Goal: Task Accomplishment & Management: Use online tool/utility

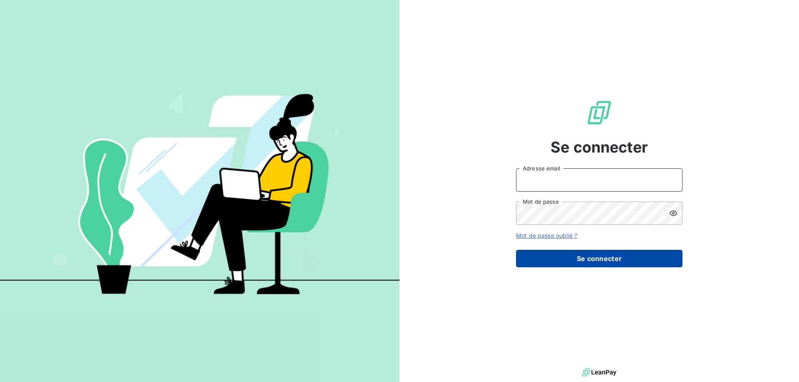
type input "[EMAIL_ADDRESS][DOMAIN_NAME]"
click at [643, 263] on button "Se connecter" at bounding box center [599, 258] width 166 height 17
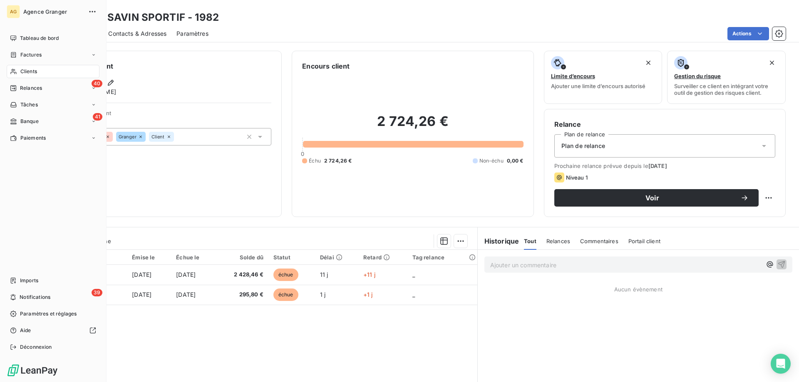
drag, startPoint x: 23, startPoint y: 69, endPoint x: 66, endPoint y: 78, distance: 43.7
click at [23, 69] on span "Clients" at bounding box center [28, 71] width 17 height 7
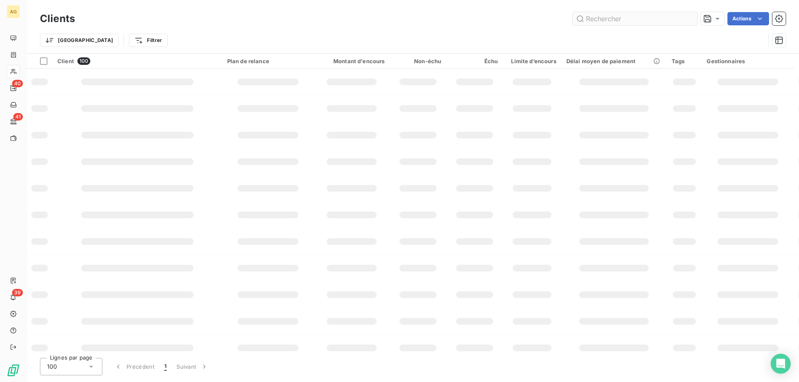
click at [605, 17] on input "text" at bounding box center [635, 18] width 125 height 13
type input "chabaud"
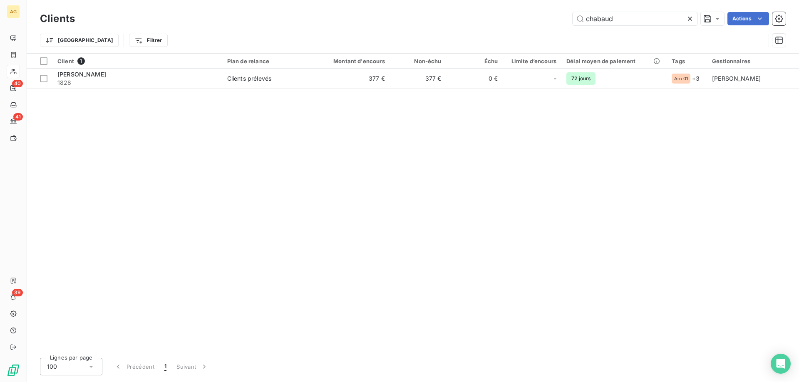
click at [191, 52] on div "Trier Filtrer" at bounding box center [413, 40] width 746 height 26
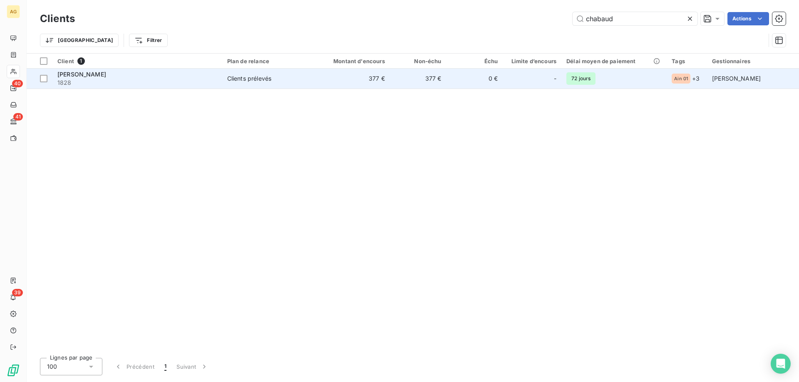
click at [193, 72] on div "[PERSON_NAME]" at bounding box center [137, 74] width 160 height 8
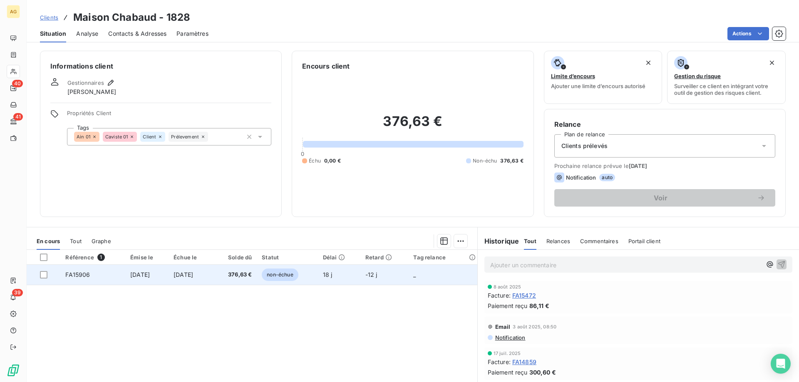
click at [332, 276] on span "18 j" at bounding box center [328, 274] width 10 height 7
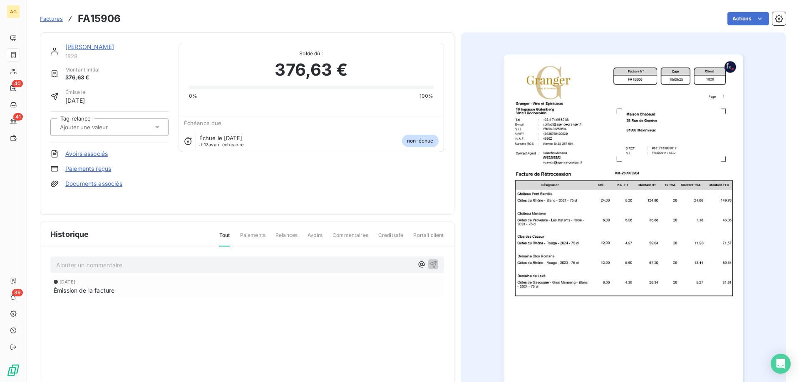
click at [588, 215] on img "button" at bounding box center [623, 224] width 239 height 339
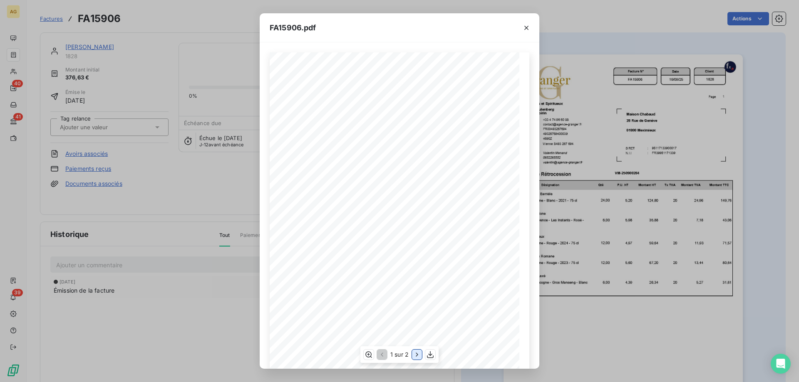
click at [418, 352] on icon "button" at bounding box center [417, 355] width 8 height 8
click at [38, 60] on div "FA15906.pdf Facture N° Client FR00493267694 FA15906 [DATE] 1828 Date N.I.I. [PE…" at bounding box center [399, 191] width 799 height 382
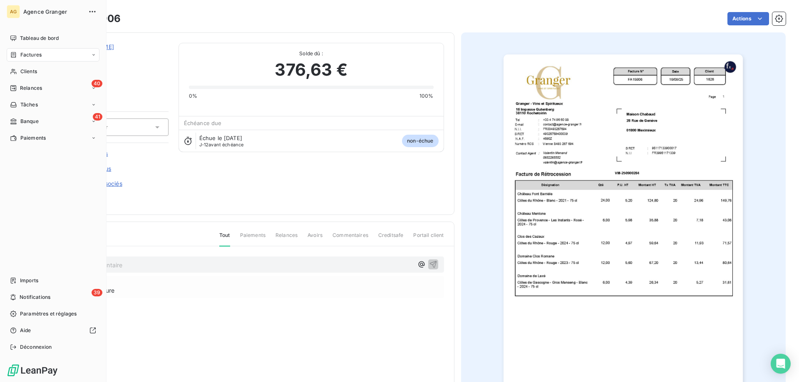
click at [28, 51] on span "Factures" at bounding box center [30, 54] width 21 height 7
click at [23, 57] on span "Factures" at bounding box center [30, 54] width 21 height 7
click at [35, 52] on span "Factures" at bounding box center [30, 54] width 21 height 7
click at [31, 67] on div "Factures" at bounding box center [58, 71] width 83 height 13
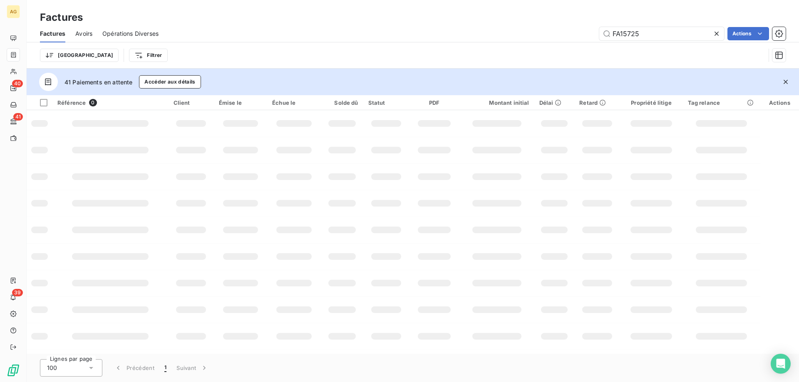
drag, startPoint x: 626, startPoint y: 36, endPoint x: 766, endPoint y: 14, distance: 141.5
click at [787, 25] on div "Factures Factures Avoirs Opérations Diverses FA15725 Actions Trier Filtrer" at bounding box center [413, 34] width 772 height 69
type input "FA15840"
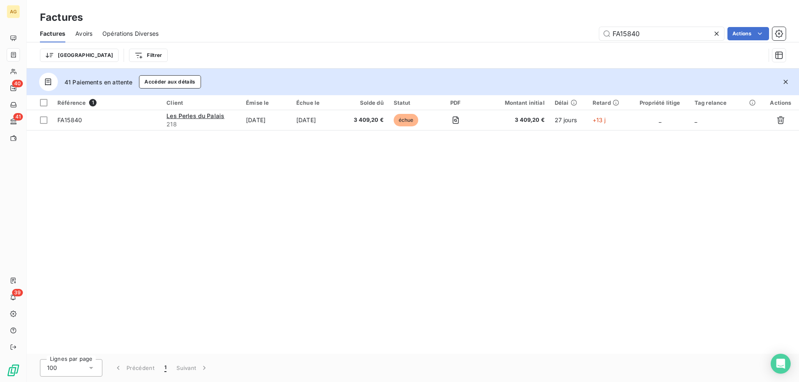
click at [468, 134] on div "Référence 1 Client Émise le Échue le Solde dû Statut PDF Montant initial Délai …" at bounding box center [413, 224] width 772 height 259
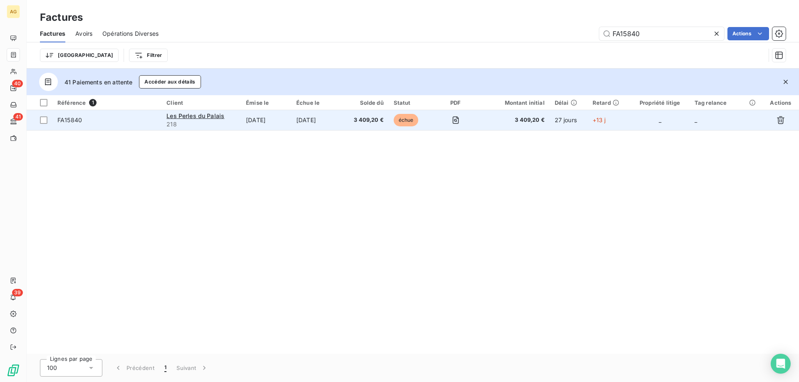
click at [448, 123] on td at bounding box center [455, 120] width 47 height 20
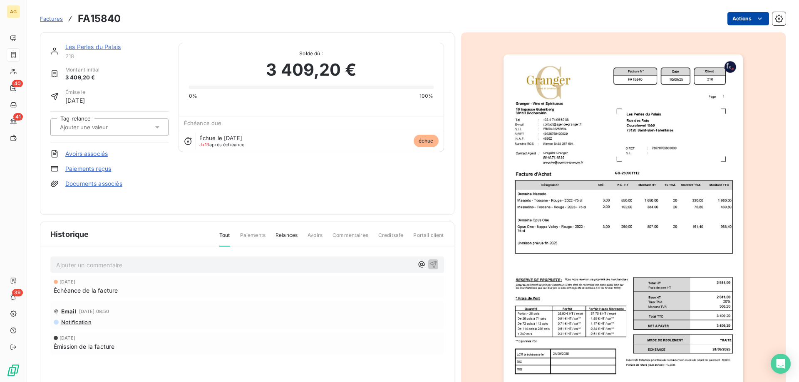
click at [748, 21] on html "AG 40 41 39 Factures FA15840 Actions Les Perles du Palais 218 Montant initial 3…" at bounding box center [399, 191] width 799 height 382
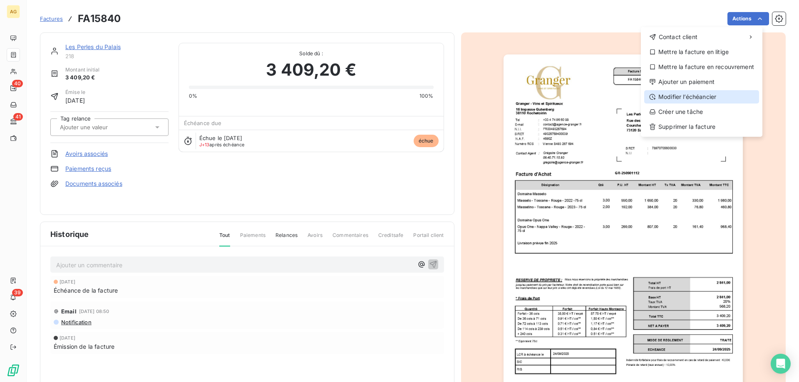
click at [695, 95] on div "Modifier l’échéancier" at bounding box center [701, 96] width 115 height 13
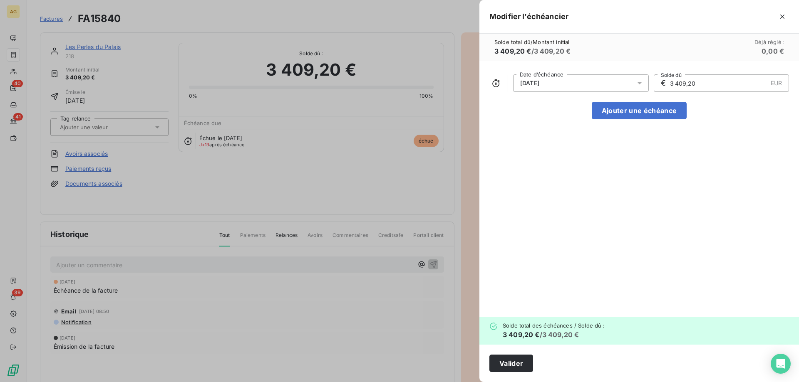
click at [556, 85] on div "[DATE]" at bounding box center [581, 82] width 136 height 17
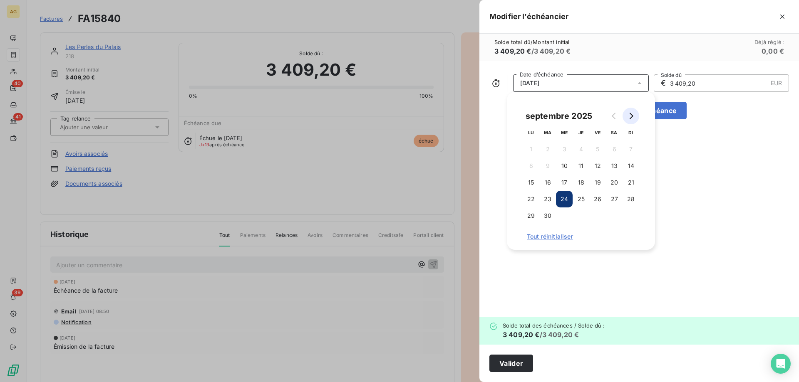
click at [633, 113] on icon "Go to next month" at bounding box center [631, 116] width 7 height 7
click at [638, 111] on button "Go to next month" at bounding box center [631, 116] width 17 height 17
click at [625, 215] on button "30" at bounding box center [631, 216] width 17 height 17
click at [704, 179] on div "[DATE] Date d’échéance € 3 409,20 EUR Solde dû Ajouter une échéance" at bounding box center [639, 189] width 320 height 256
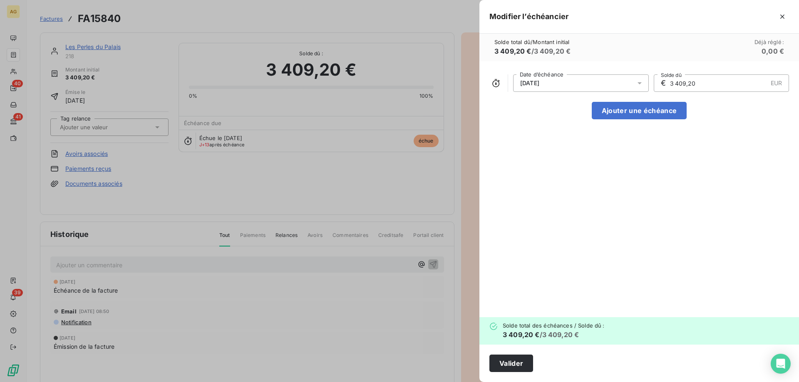
click at [505, 373] on div "Valider" at bounding box center [639, 363] width 320 height 37
click at [506, 364] on button "Valider" at bounding box center [511, 363] width 44 height 17
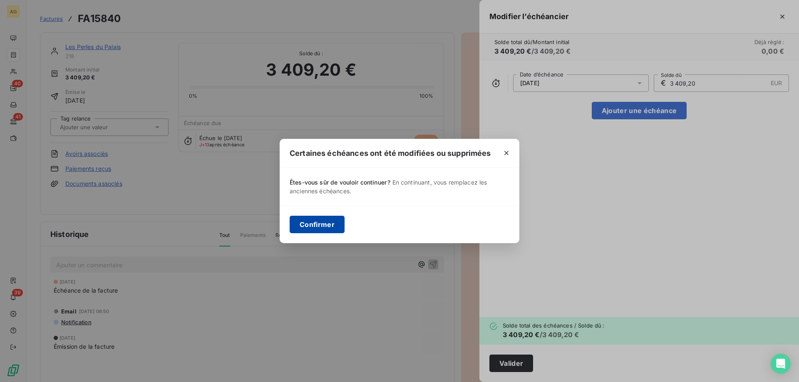
click at [318, 224] on button "Confirmer" at bounding box center [317, 224] width 55 height 17
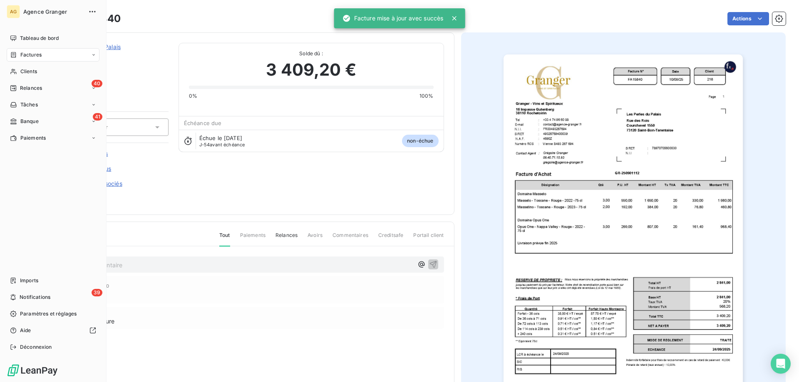
click at [29, 57] on span "Factures" at bounding box center [30, 54] width 21 height 7
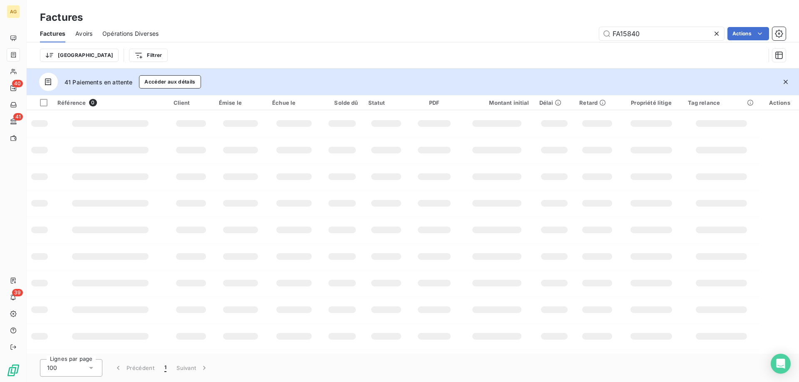
drag, startPoint x: 666, startPoint y: 33, endPoint x: 413, endPoint y: 77, distance: 256.7
click at [416, 75] on div "Factures Factures Avoirs Opérations Diverses FA15840 Actions Trier Filtrer 41 P…" at bounding box center [413, 191] width 772 height 382
type input "FA15570"
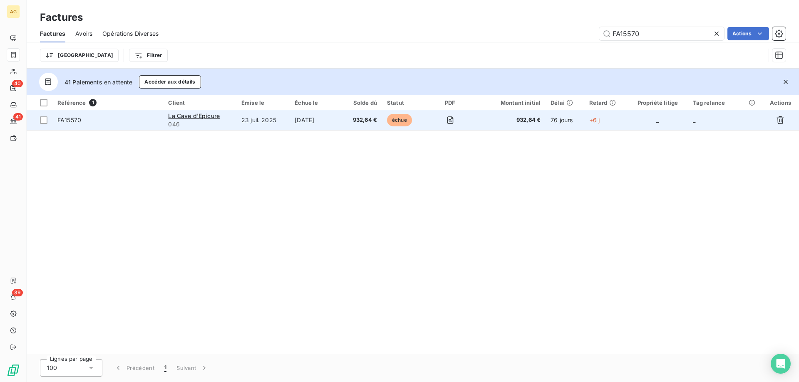
click at [139, 123] on span "FA15570" at bounding box center [107, 120] width 101 height 8
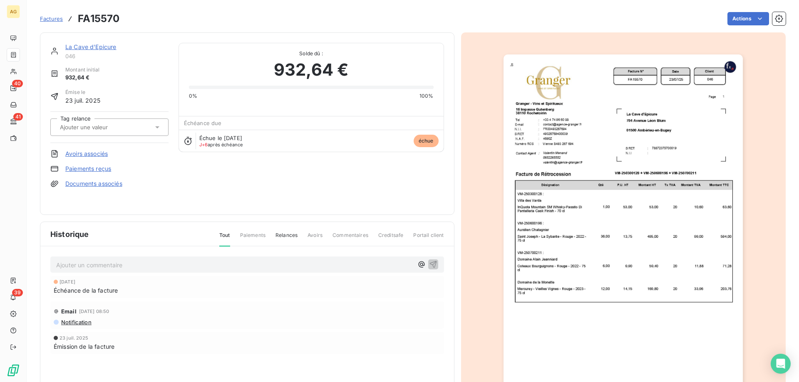
click at [99, 162] on div "La Cave d'Epicure 046 Montant initial 932,64 € Émise le [DATE] Tag relance Avoi…" at bounding box center [109, 124] width 118 height 162
click at [103, 167] on link "Paiements reçus" at bounding box center [88, 169] width 46 height 8
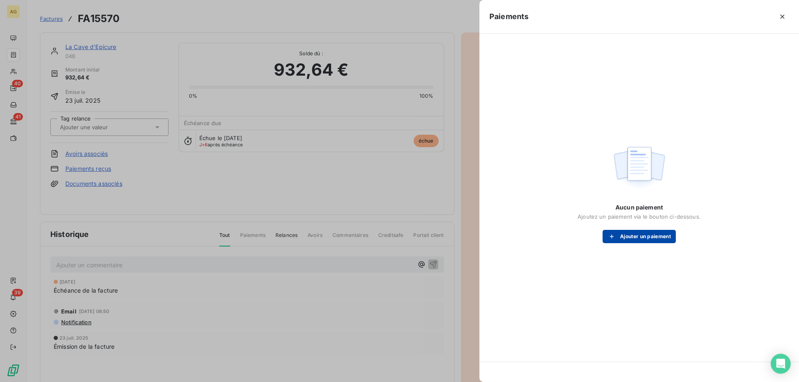
click at [667, 234] on button "Ajouter un paiement" at bounding box center [639, 236] width 73 height 13
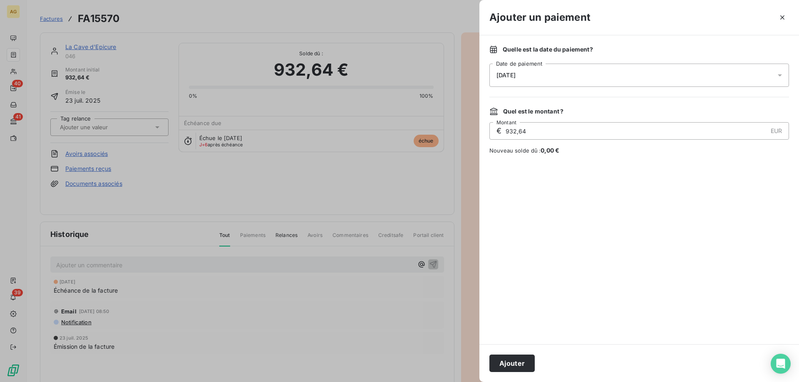
click at [543, 65] on div "[DATE]" at bounding box center [639, 75] width 300 height 23
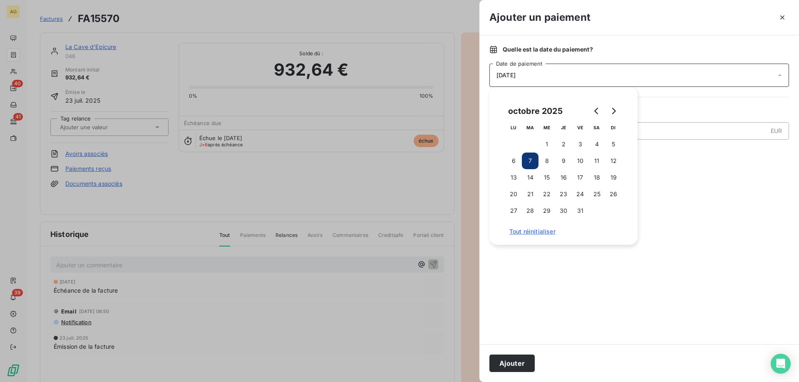
click at [543, 69] on div "[DATE]" at bounding box center [639, 75] width 300 height 23
click at [544, 75] on div "[DATE]" at bounding box center [639, 75] width 300 height 23
click at [608, 144] on button "5" at bounding box center [613, 144] width 17 height 17
click at [516, 360] on button "Ajouter" at bounding box center [511, 363] width 45 height 17
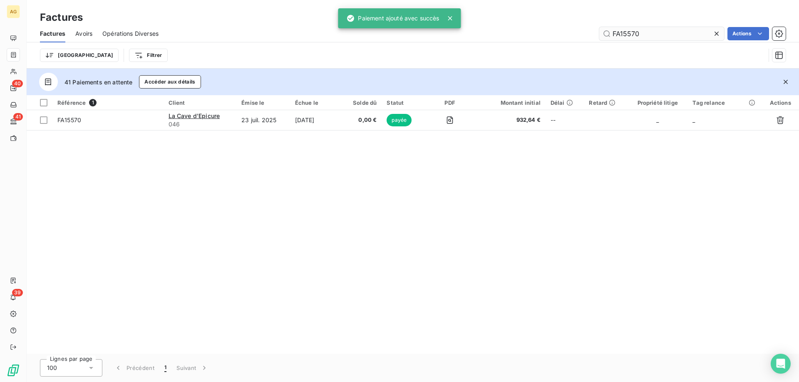
drag, startPoint x: 626, startPoint y: 33, endPoint x: 661, endPoint y: 31, distance: 35.4
click at [664, 34] on input "FA15570" at bounding box center [661, 33] width 125 height 13
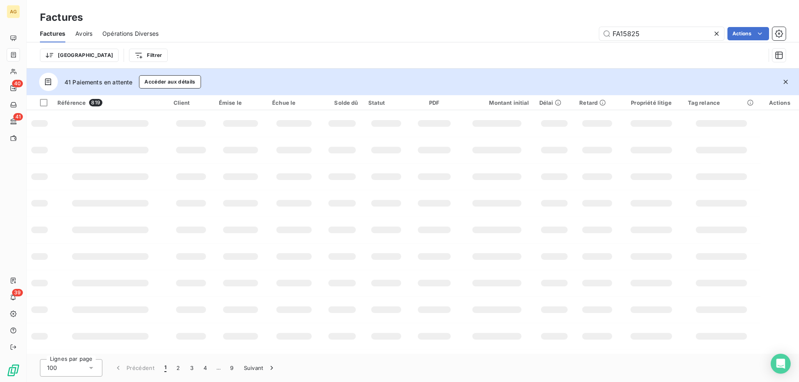
type input "FA15825"
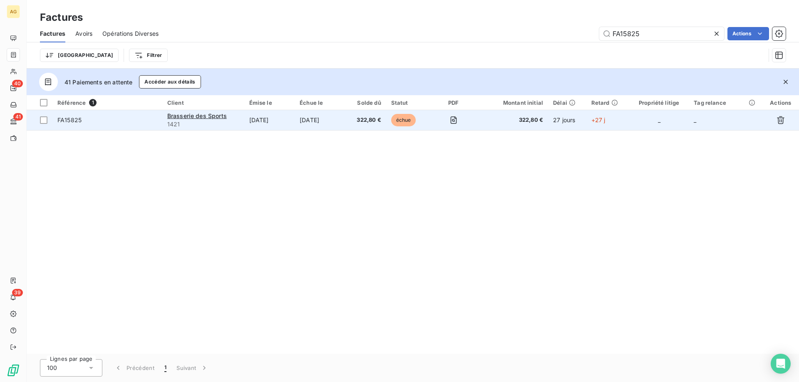
click at [118, 123] on span "FA15825" at bounding box center [107, 120] width 100 height 8
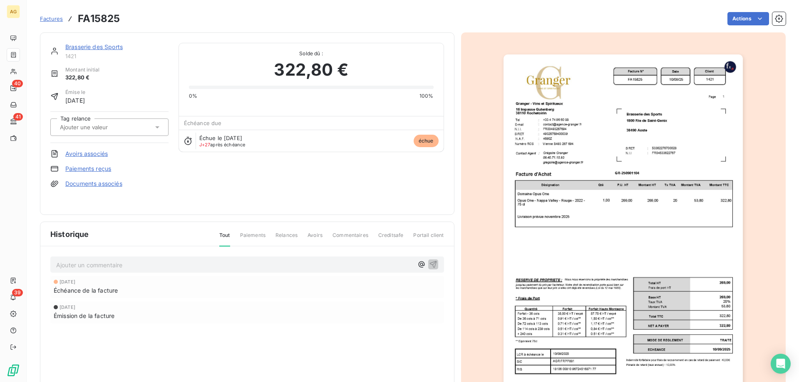
click at [92, 170] on link "Paiements reçus" at bounding box center [88, 169] width 46 height 8
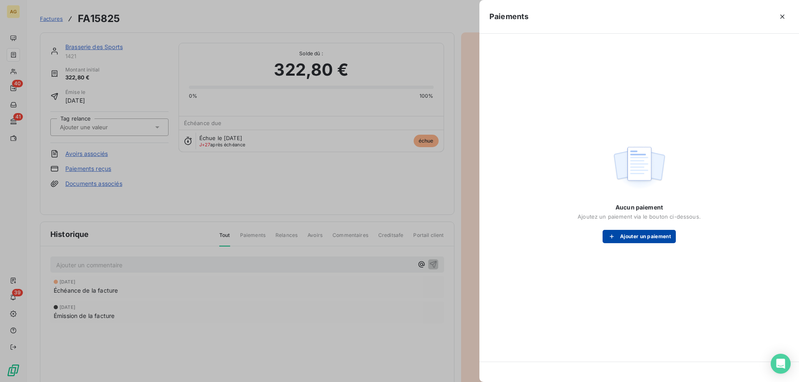
click at [636, 240] on button "Ajouter un paiement" at bounding box center [639, 236] width 73 height 13
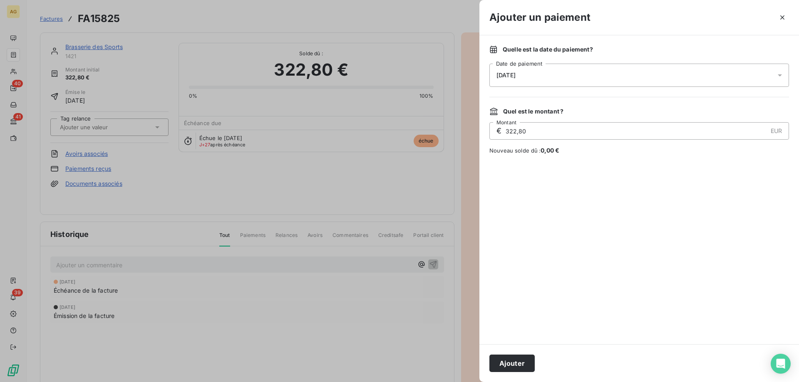
click at [560, 80] on div "[DATE]" at bounding box center [639, 75] width 300 height 23
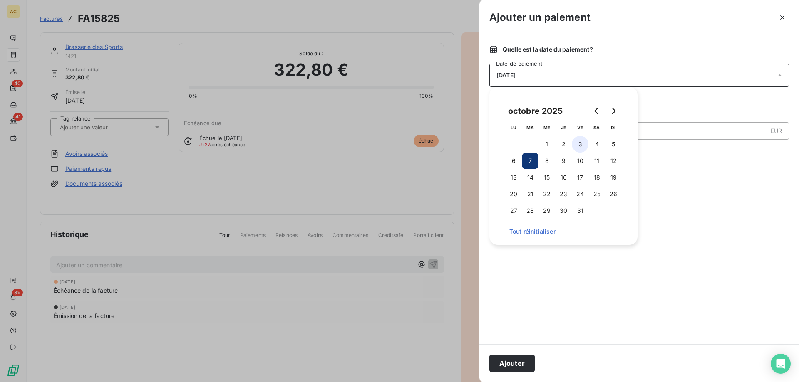
click at [579, 147] on button "3" at bounding box center [580, 144] width 17 height 17
click at [512, 357] on button "Ajouter" at bounding box center [511, 363] width 45 height 17
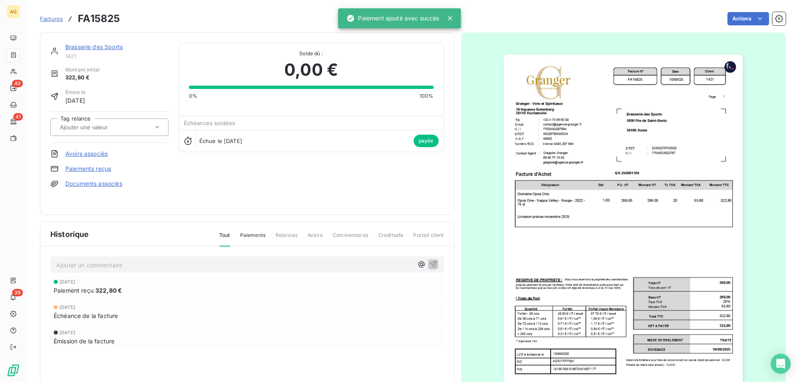
drag, startPoint x: 60, startPoint y: 104, endPoint x: 81, endPoint y: 103, distance: 21.2
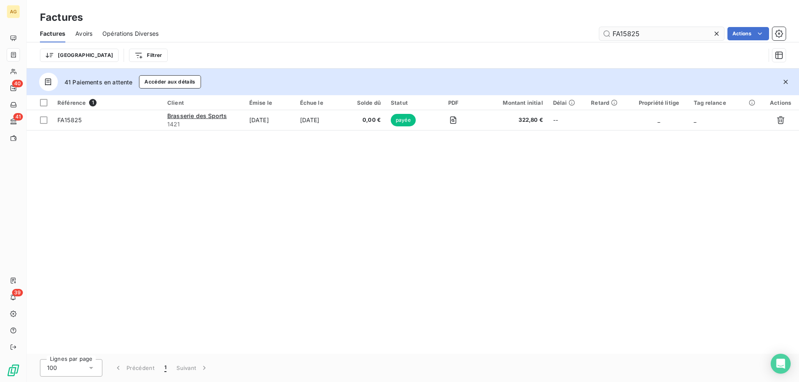
click at [622, 32] on input "FA15825" at bounding box center [661, 33] width 125 height 13
drag, startPoint x: 625, startPoint y: 35, endPoint x: 724, endPoint y: 28, distance: 98.5
click at [724, 28] on div "FA15825 Actions" at bounding box center [477, 33] width 617 height 13
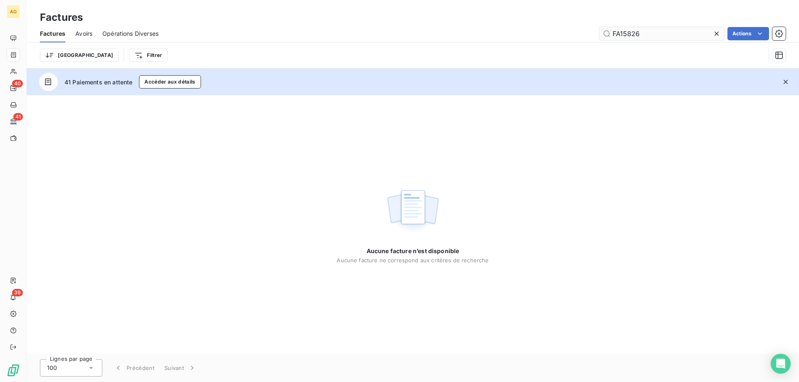
drag, startPoint x: 620, startPoint y: 34, endPoint x: 687, endPoint y: 27, distance: 67.0
click at [686, 27] on input "FA15826" at bounding box center [661, 33] width 125 height 13
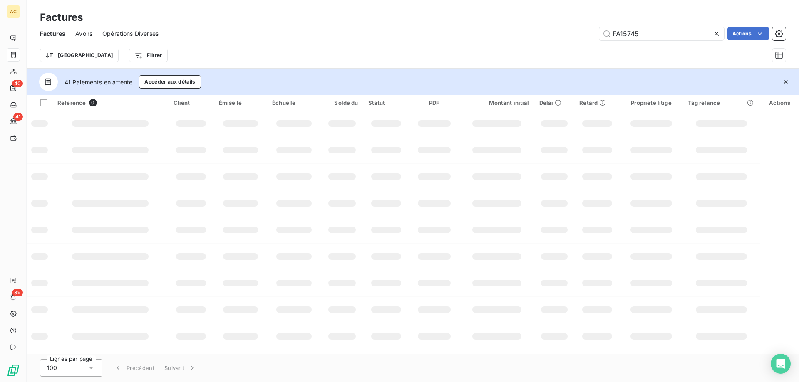
type input "FA15745"
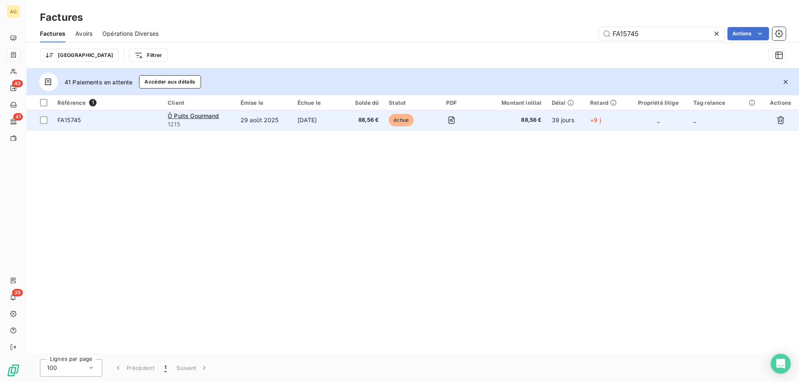
click at [343, 125] on td "[DATE]" at bounding box center [318, 120] width 51 height 20
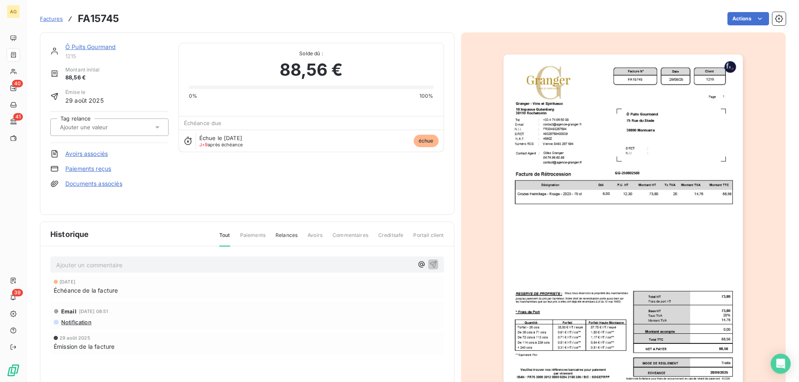
click at [75, 168] on link "Paiements reçus" at bounding box center [88, 169] width 46 height 8
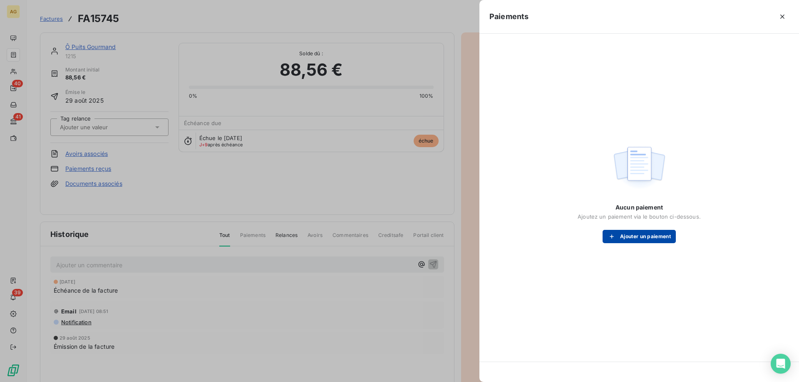
click at [633, 239] on button "Ajouter un paiement" at bounding box center [639, 236] width 73 height 13
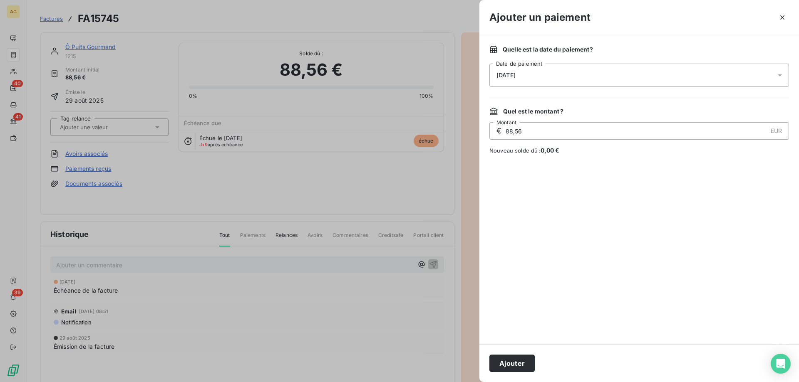
click at [568, 76] on div "[DATE]" at bounding box center [639, 75] width 300 height 23
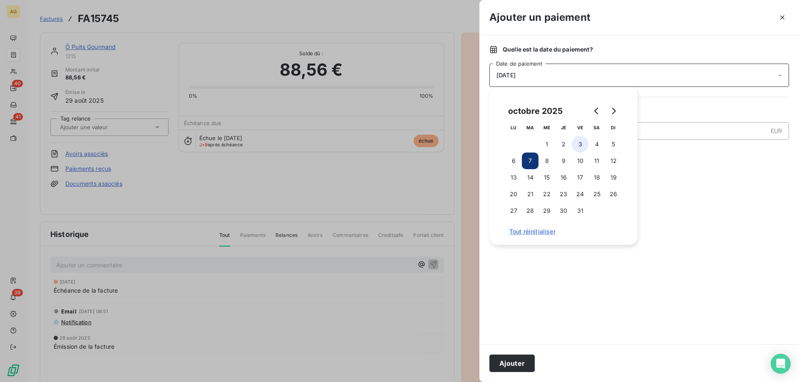
click at [584, 144] on button "3" at bounding box center [580, 144] width 17 height 17
click at [518, 358] on button "Ajouter" at bounding box center [511, 363] width 45 height 17
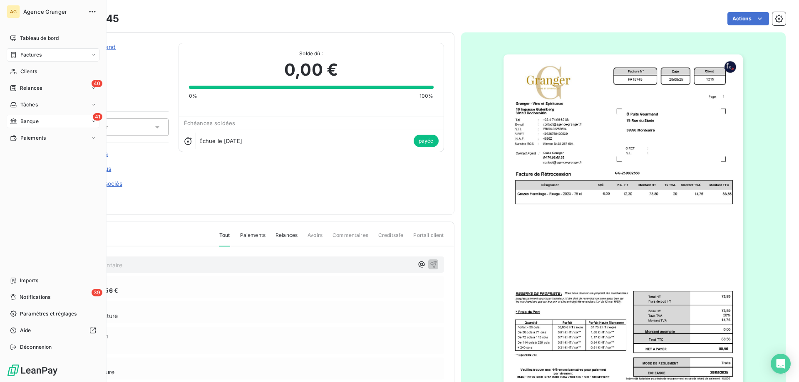
click at [37, 124] on span "Banque" at bounding box center [29, 121] width 18 height 7
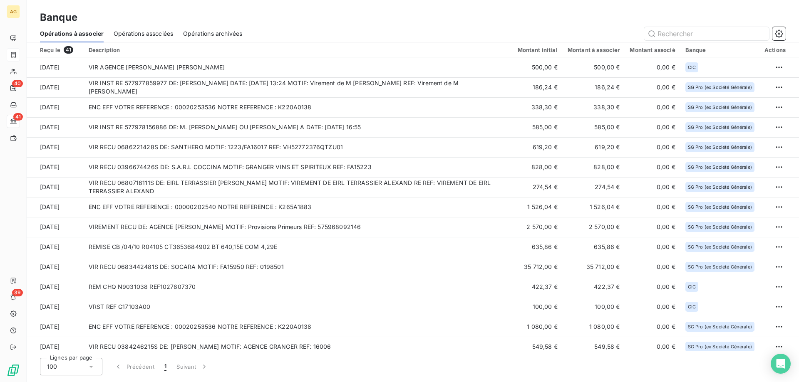
click at [779, 72] on html "AG 40 41 39 Banque Opérations à associer Opérations associées Opérations archiv…" at bounding box center [399, 191] width 799 height 382
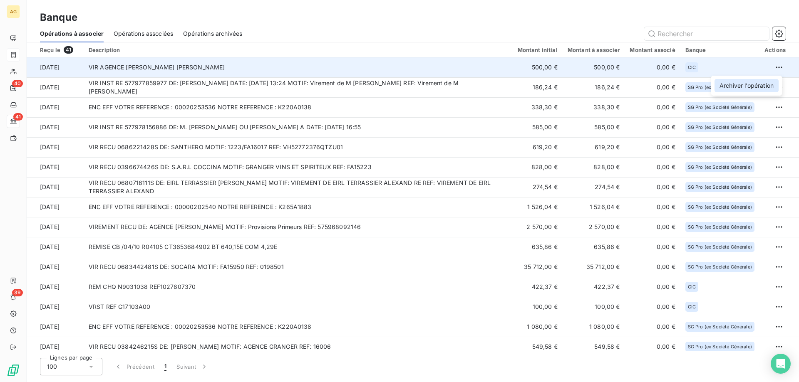
click at [764, 84] on div "Archiver l’opération" at bounding box center [747, 85] width 64 height 13
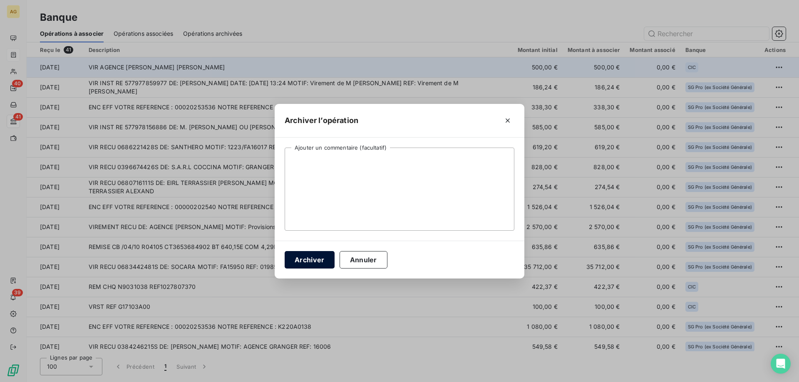
click at [313, 267] on button "Archiver" at bounding box center [310, 259] width 50 height 17
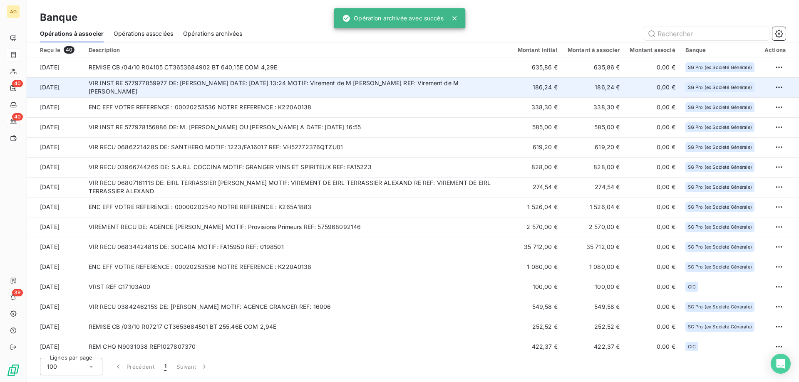
click at [293, 87] on td "VIR INST RE 577977859977 DE: [PERSON_NAME] DATE: [DATE] 13:24 MOTIF: Virement d…" at bounding box center [298, 87] width 429 height 20
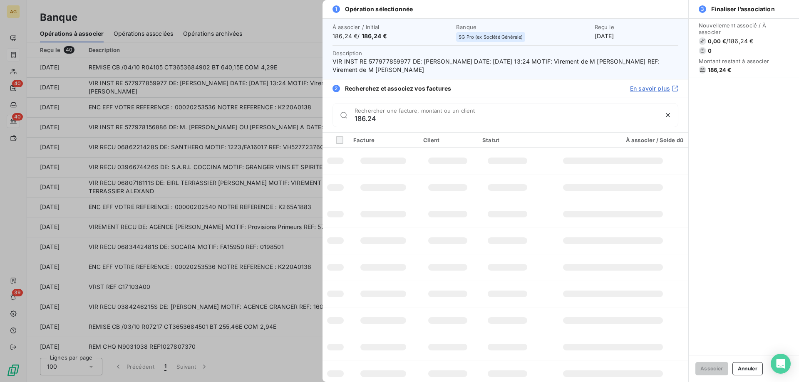
type input "186.24"
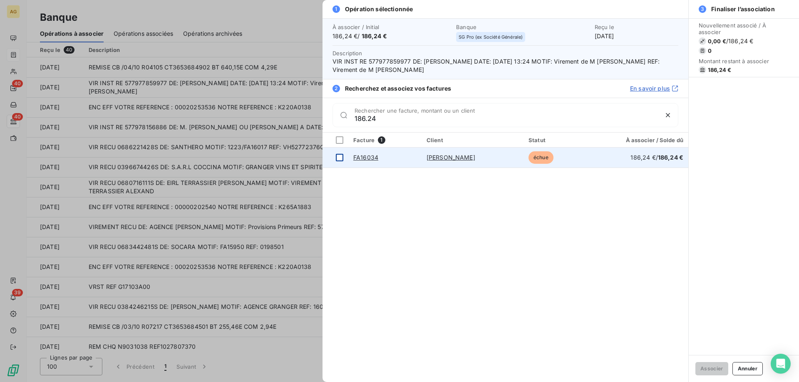
click at [336, 163] on td at bounding box center [336, 158] width 26 height 20
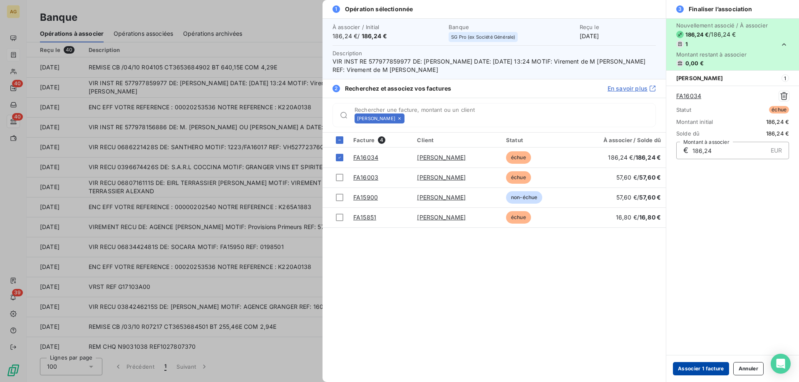
click at [705, 373] on button "Associer 1 facture" at bounding box center [701, 368] width 56 height 13
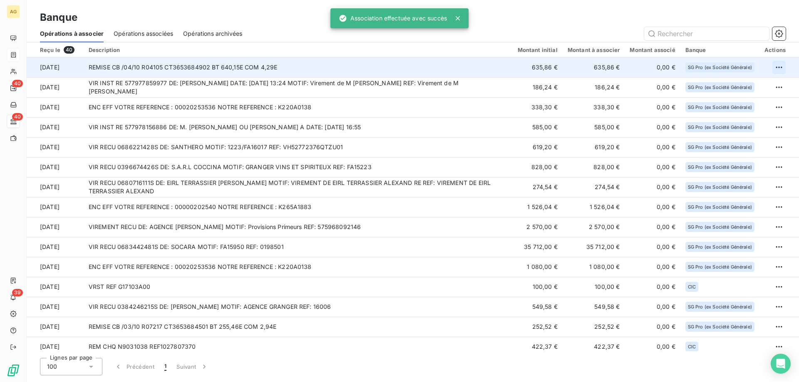
click at [775, 70] on html "AG 40 40 39 Banque Opérations à associer Opérations associées Opérations archiv…" at bounding box center [399, 191] width 799 height 382
click at [751, 83] on div "Archiver l’opération" at bounding box center [747, 85] width 64 height 13
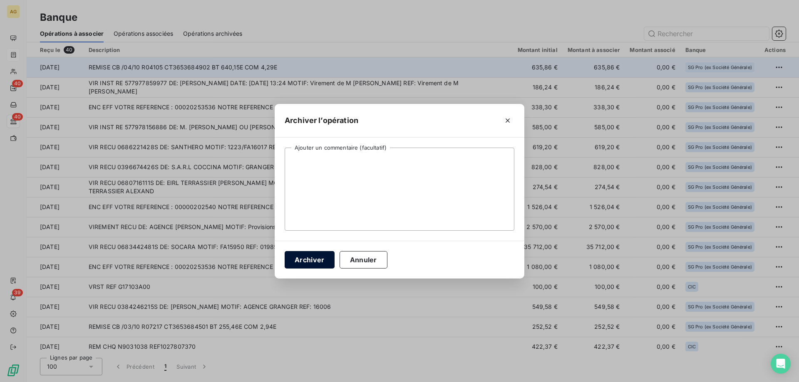
click at [307, 253] on button "Archiver" at bounding box center [310, 259] width 50 height 17
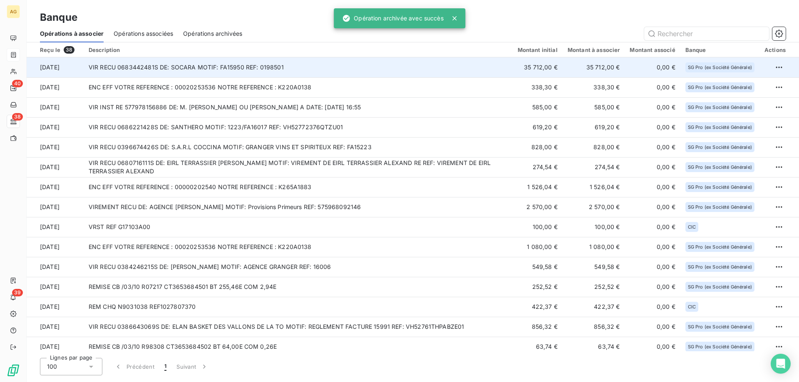
click at [209, 75] on td "VIR RECU 0683442481S DE: SOCARA MOTIF: FA15950 REF: 0198501" at bounding box center [298, 67] width 429 height 20
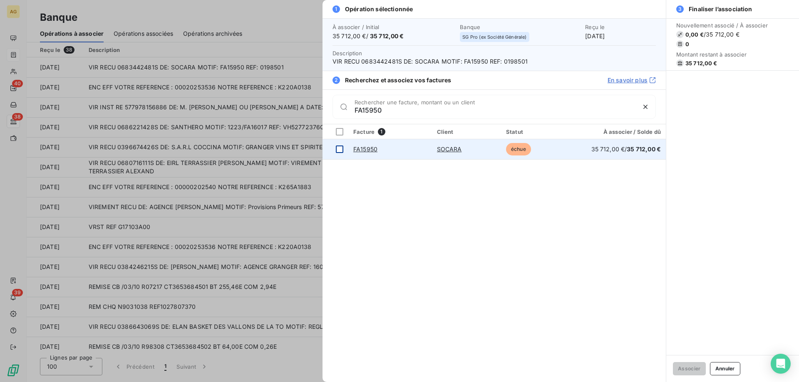
type input "FA15950"
click at [337, 147] on div at bounding box center [339, 149] width 7 height 7
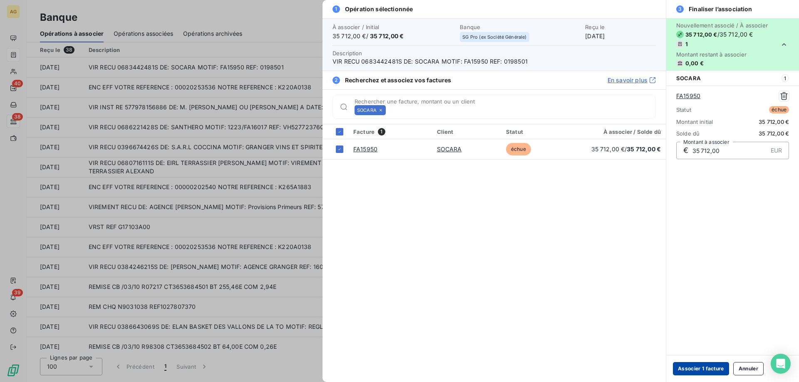
click at [695, 372] on button "Associer 1 facture" at bounding box center [701, 368] width 56 height 13
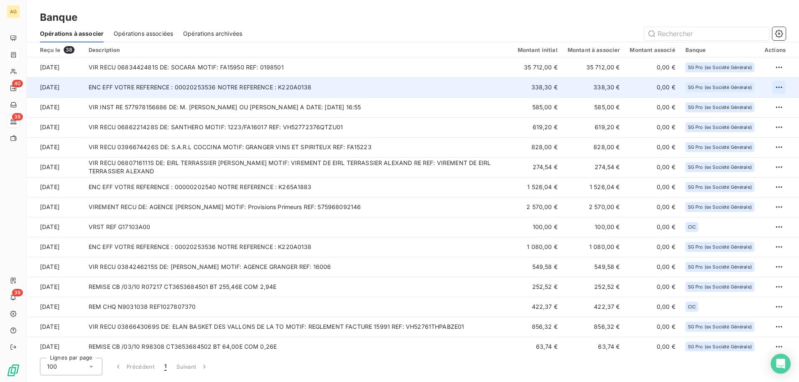
click at [778, 86] on html "AG 40 38 39 Banque Opérations à associer Opérations associées Opérations archiv…" at bounding box center [399, 191] width 799 height 382
click at [755, 112] on div "Archiver l’opération" at bounding box center [747, 105] width 64 height 13
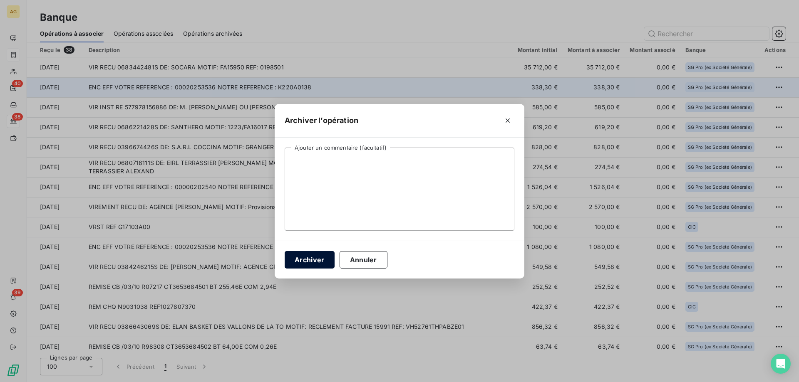
click at [294, 266] on button "Archiver" at bounding box center [310, 259] width 50 height 17
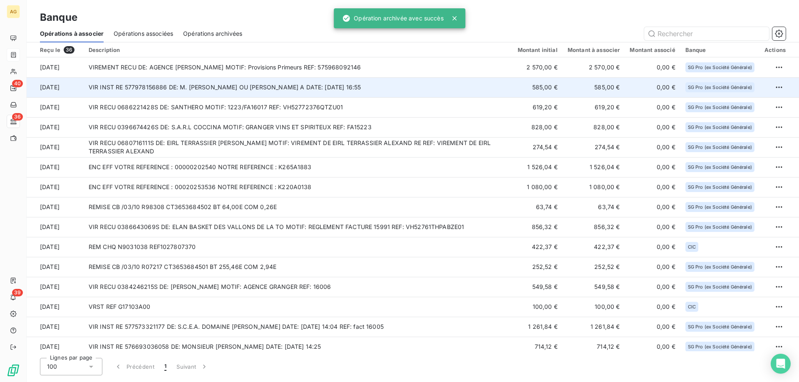
click at [218, 95] on td "VIR INST RE 577978156886 DE: M. [PERSON_NAME] OU [PERSON_NAME] A DATE: [DATE] 1…" at bounding box center [298, 87] width 429 height 20
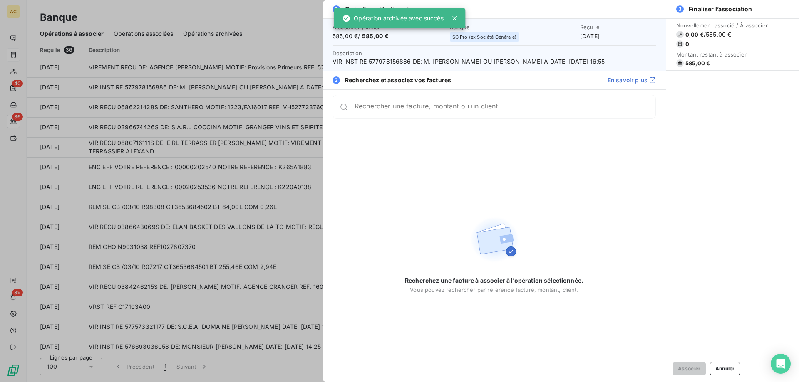
click at [406, 110] on input "Rechercher une facture, montant ou un client" at bounding box center [505, 107] width 301 height 8
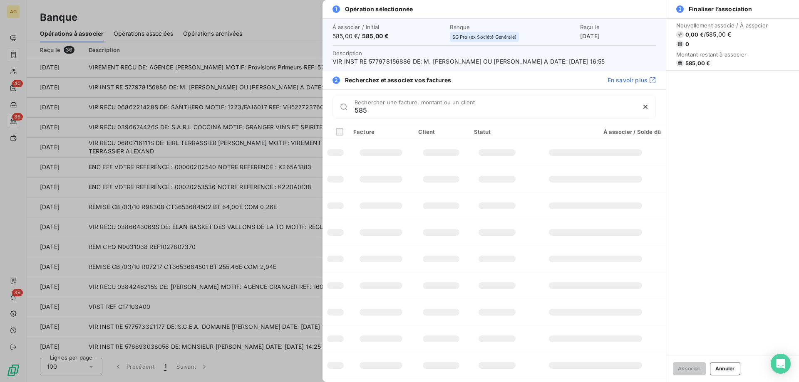
type input "585"
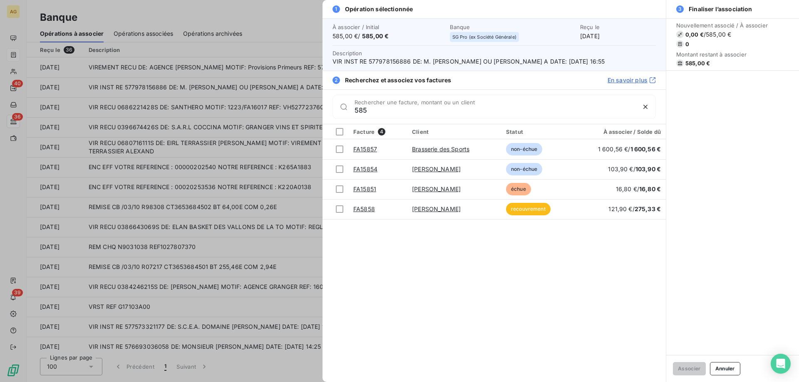
click at [147, 81] on div at bounding box center [399, 191] width 799 height 382
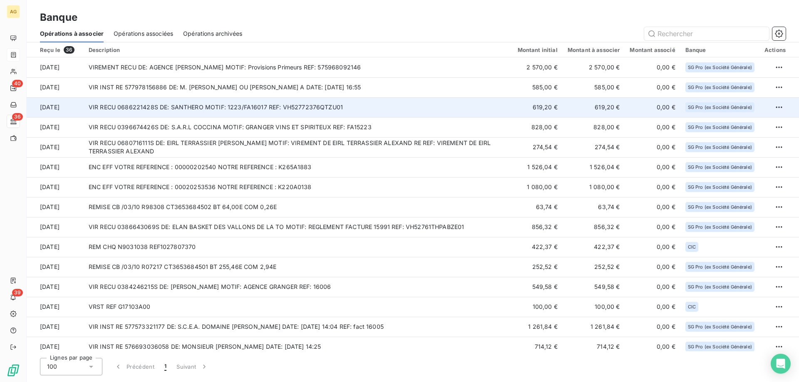
click at [164, 103] on td "VIR RECU 0686221428S DE: SANTHERO MOTIF: 1223/FA16017 REF: VH52772376QTZU01" at bounding box center [298, 107] width 429 height 20
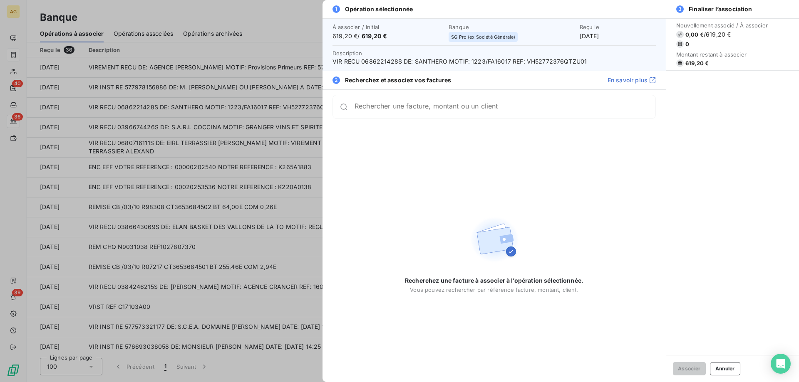
click at [374, 111] on input "Rechercher une facture, montant ou un client" at bounding box center [505, 107] width 301 height 8
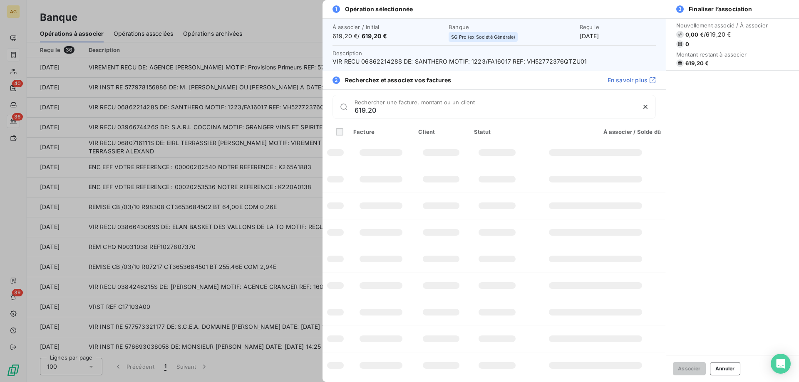
type input "619.20"
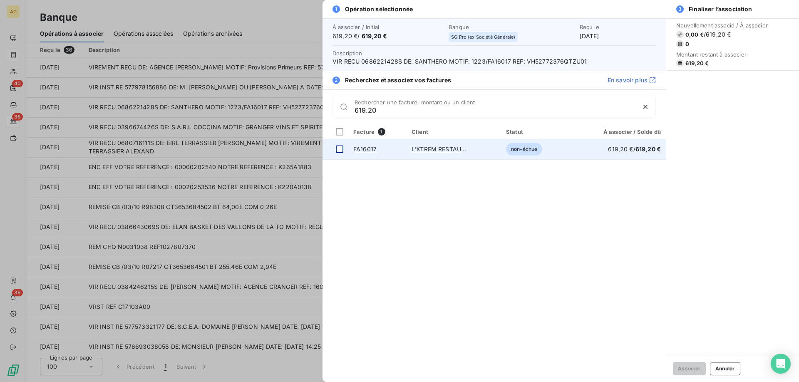
click at [338, 150] on div at bounding box center [339, 149] width 7 height 7
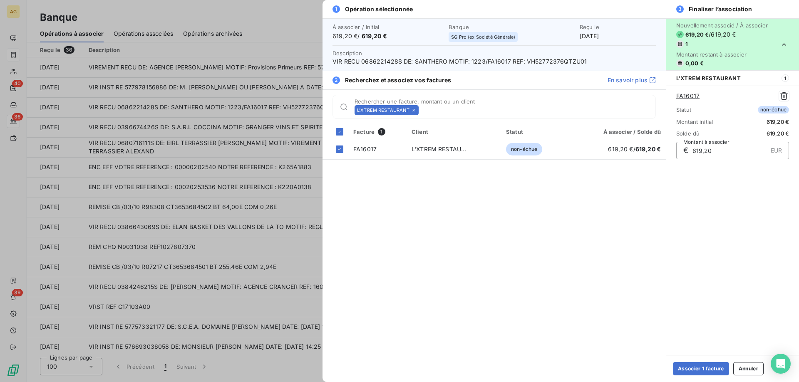
drag, startPoint x: 715, startPoint y: 370, endPoint x: 589, endPoint y: 365, distance: 126.6
click at [715, 370] on button "Associer 1 facture" at bounding box center [701, 368] width 56 height 13
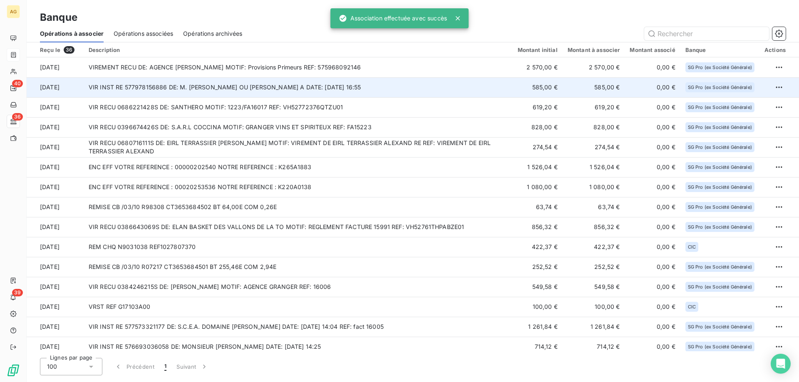
click at [268, 85] on td "VIR INST RE 577978156886 DE: M. [PERSON_NAME] OU [PERSON_NAME] A DATE: [DATE] 1…" at bounding box center [298, 87] width 429 height 20
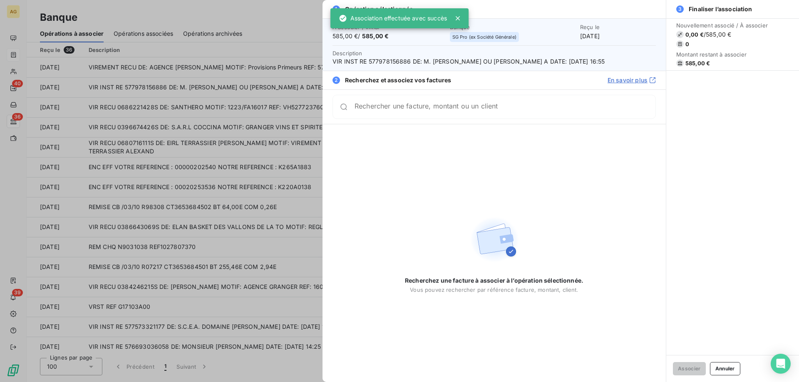
click at [194, 103] on div at bounding box center [399, 191] width 799 height 382
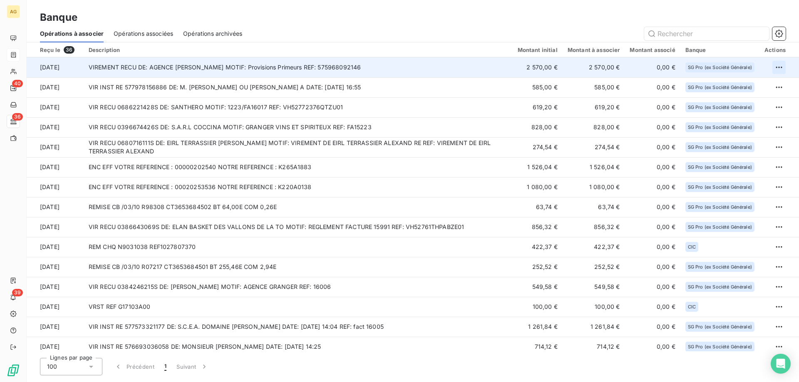
click at [779, 65] on html "AG 40 36 39 Banque Opérations à associer Opérations associées Opérations archiv…" at bounding box center [399, 191] width 799 height 382
click at [738, 84] on div "Archiver l’opération" at bounding box center [747, 85] width 64 height 13
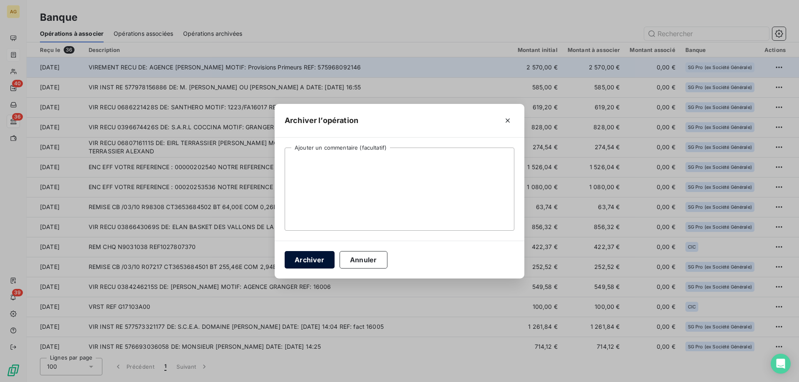
click at [298, 257] on button "Archiver" at bounding box center [310, 259] width 50 height 17
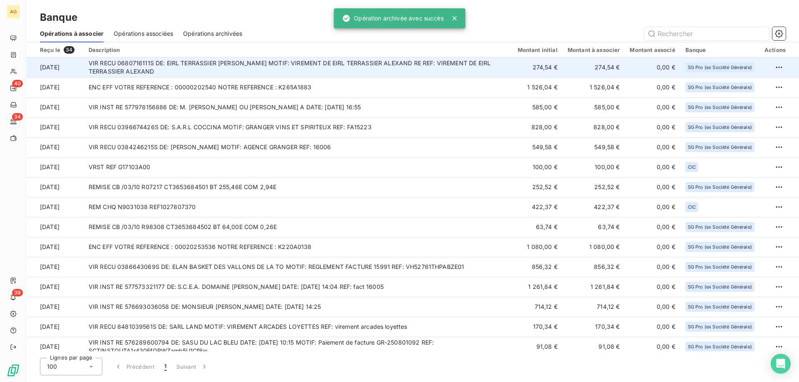
click at [238, 69] on td "VIR RECU 0680716111S DE: EIRL TERRASSIER [PERSON_NAME] MOTIF: VIREMENT DE EIRL …" at bounding box center [298, 67] width 429 height 20
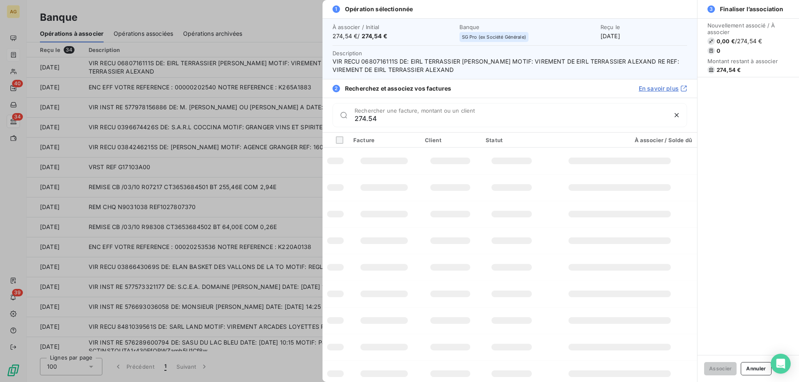
type input "274.54"
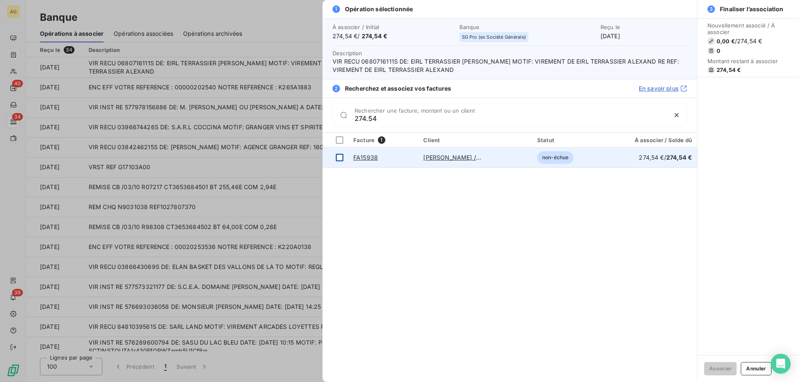
click at [335, 155] on td at bounding box center [336, 158] width 26 height 20
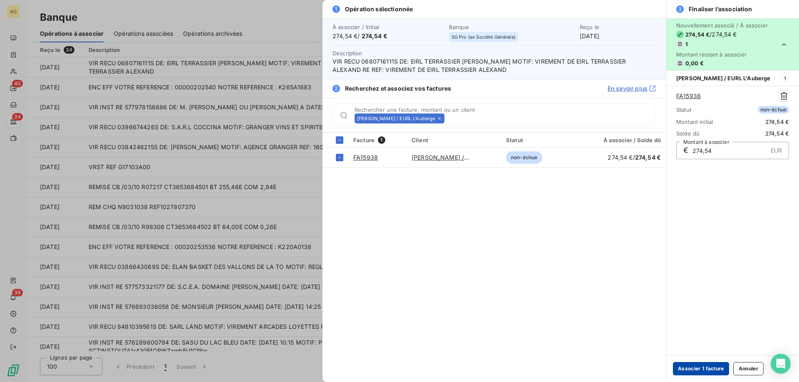
click at [708, 366] on button "Associer 1 facture" at bounding box center [701, 368] width 56 height 13
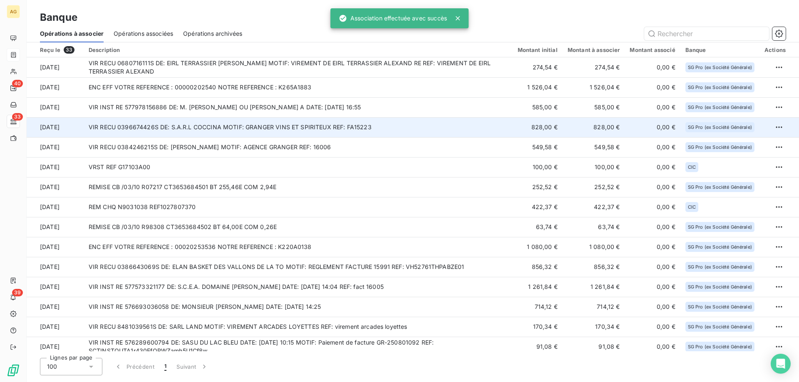
click at [267, 135] on td "VIR RECU 0396674426S DE: S.A.R.L COCCINA MOTIF: GRANGER VINS ET SPIRITEUX REF: …" at bounding box center [298, 127] width 429 height 20
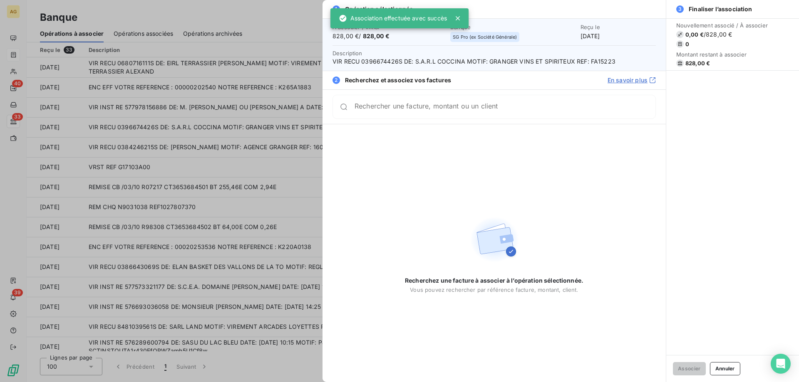
click at [494, 107] on input "Rechercher une facture, montant ou un client" at bounding box center [505, 107] width 301 height 8
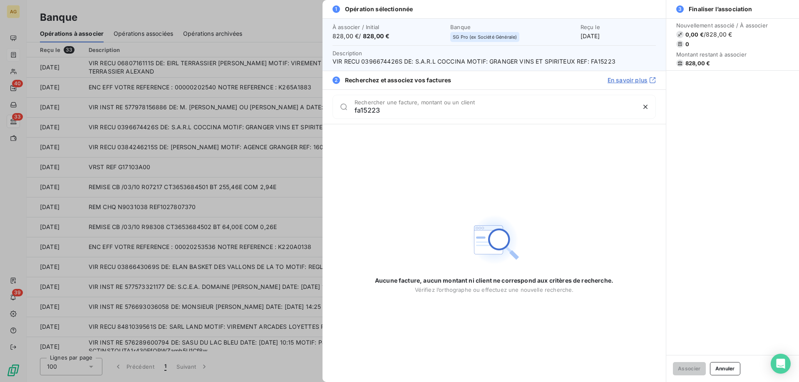
type input "fa15223"
drag, startPoint x: 399, startPoint y: 113, endPoint x: 60, endPoint y: 115, distance: 339.2
click at [97, 382] on div "1 Opération sélectionnée À associer / Initial 828,00 € / 828,00 € Banque SG Pro…" at bounding box center [399, 382] width 799 height 0
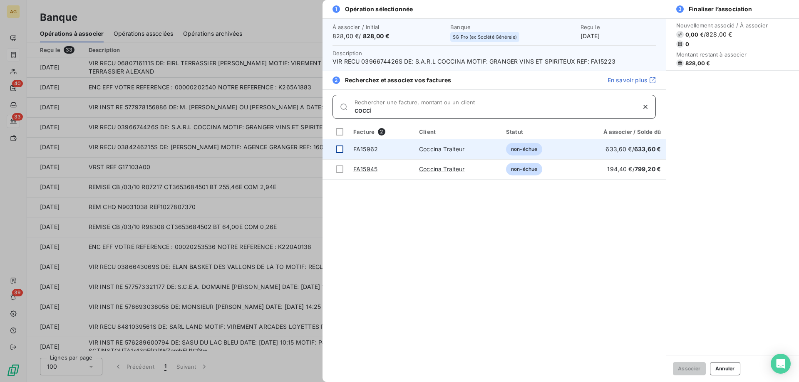
type input "cocci"
click at [334, 149] on td at bounding box center [336, 149] width 26 height 20
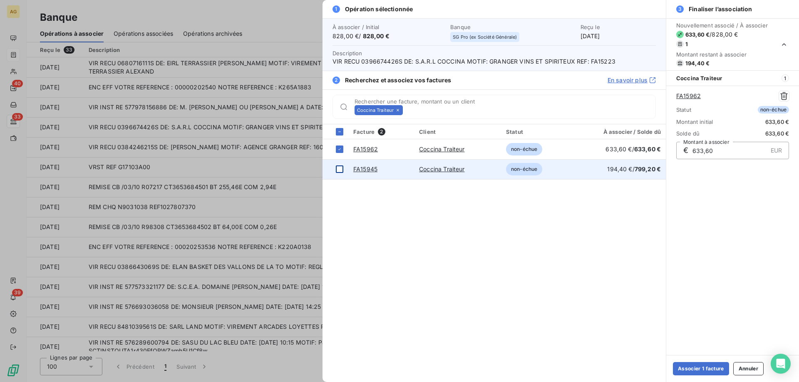
click at [341, 169] on div at bounding box center [339, 169] width 7 height 7
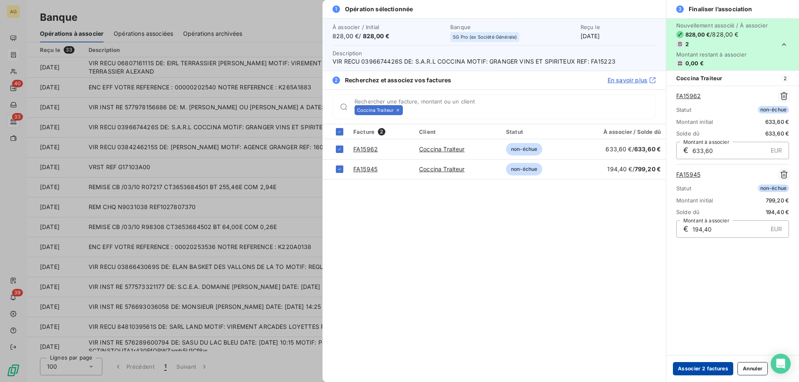
click at [709, 371] on button "Associer 2 factures" at bounding box center [703, 368] width 60 height 13
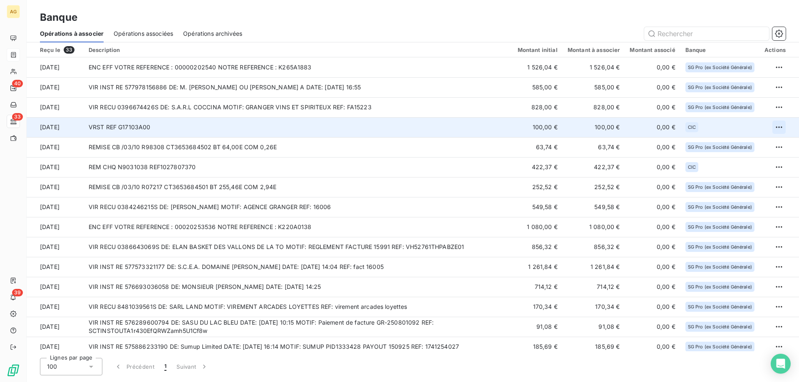
click at [774, 128] on html "AG 40 33 39 Banque Opérations à associer Opérations associées Opérations archiv…" at bounding box center [399, 191] width 799 height 382
click at [760, 145] on div "Archiver l’opération" at bounding box center [747, 145] width 64 height 13
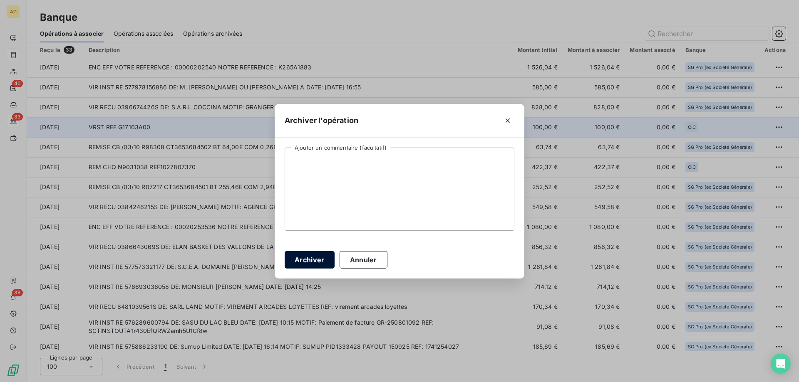
click at [321, 266] on button "Archiver" at bounding box center [310, 259] width 50 height 17
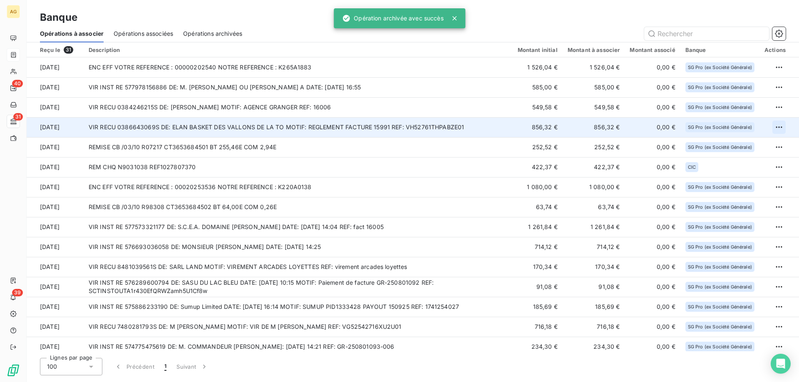
click at [779, 126] on html "AG 40 31 39 Banque Opérations à associer Opérations associées Opérations archiv…" at bounding box center [399, 191] width 799 height 382
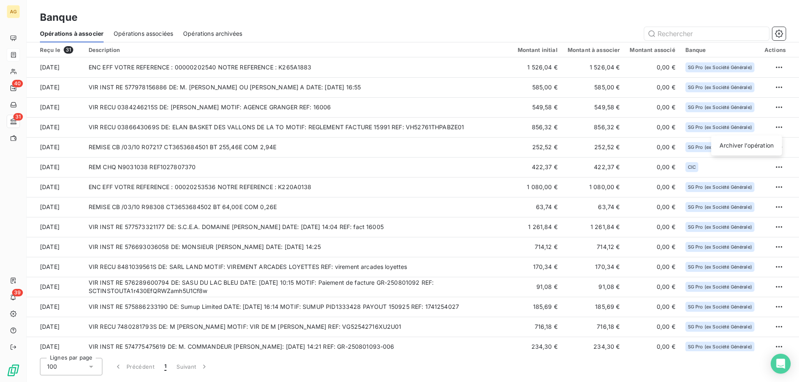
click at [334, 130] on html "AG 40 31 39 Banque Opérations à associer Opérations associées Opérations archiv…" at bounding box center [399, 191] width 799 height 382
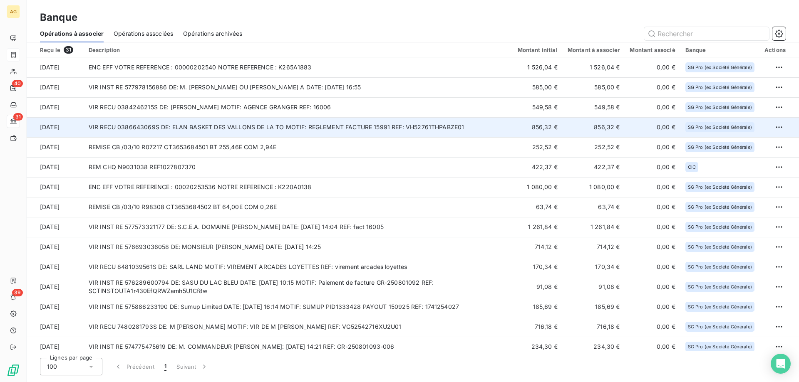
click at [275, 126] on td "VIR RECU 0386643069S DE: ELAN BASKET DES VALLONS DE LA TO MOTIF: REGLEMENT FACT…" at bounding box center [298, 127] width 429 height 20
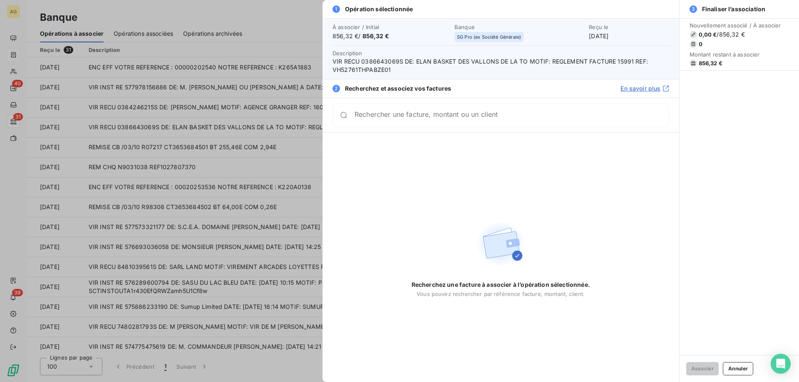
click at [447, 107] on div "Rechercher une facture, montant ou un client" at bounding box center [500, 115] width 337 height 24
click at [445, 116] on input "Rechercher une facture, montant ou un client" at bounding box center [512, 118] width 314 height 8
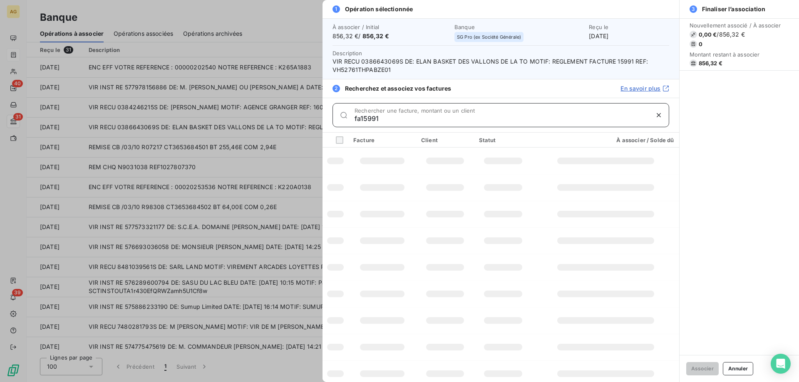
type input "fa15991"
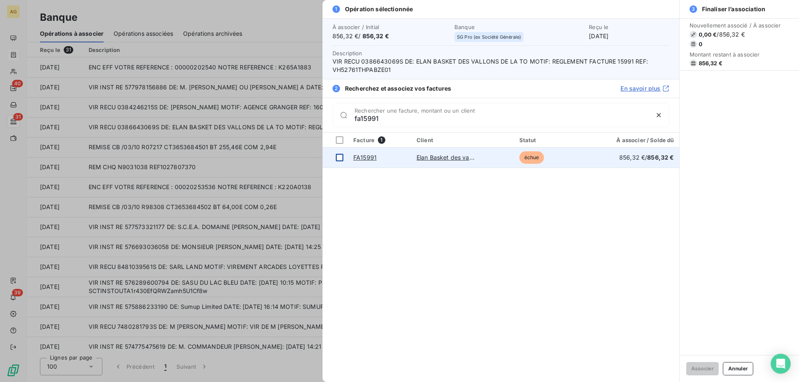
click at [346, 153] on td at bounding box center [336, 158] width 26 height 20
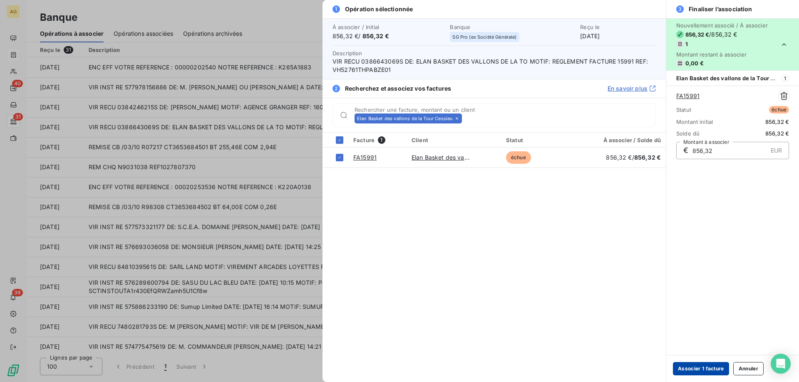
click at [705, 375] on button "Associer 1 facture" at bounding box center [701, 368] width 56 height 13
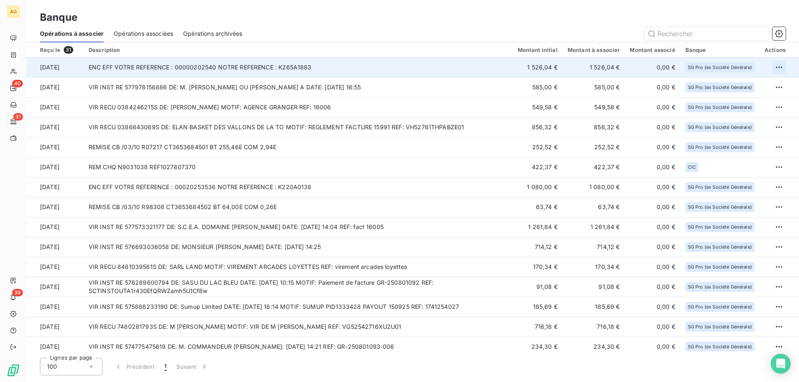
click at [771, 66] on html "AG 40 31 39 Banque Opérations à associer Opérations associées Opérations archiv…" at bounding box center [399, 191] width 799 height 382
click at [759, 82] on div "Archiver l’opération" at bounding box center [747, 85] width 64 height 13
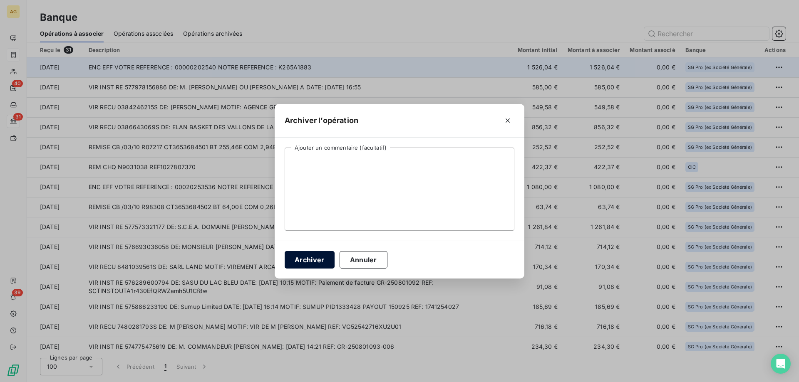
click at [297, 262] on button "Archiver" at bounding box center [310, 259] width 50 height 17
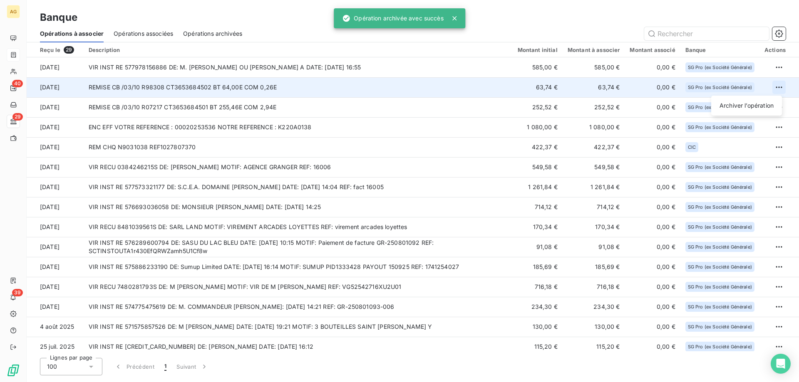
click at [769, 88] on html "AG 40 29 39 Banque Opérations à associer Opérations associées Opérations archiv…" at bounding box center [399, 191] width 799 height 382
click at [750, 106] on div "Archiver l’opération" at bounding box center [747, 105] width 64 height 13
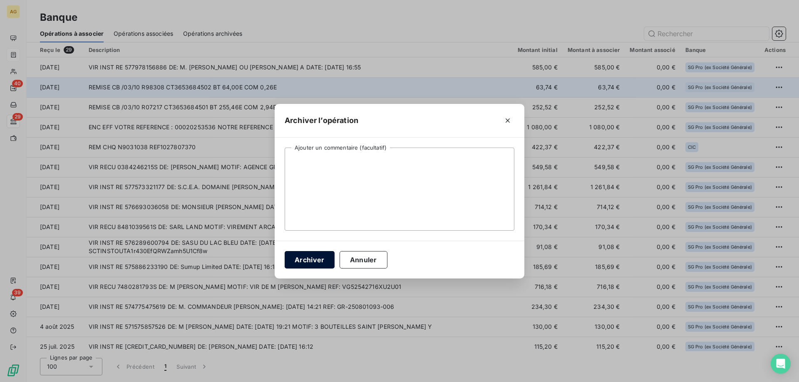
click at [300, 266] on button "Archiver" at bounding box center [310, 259] width 50 height 17
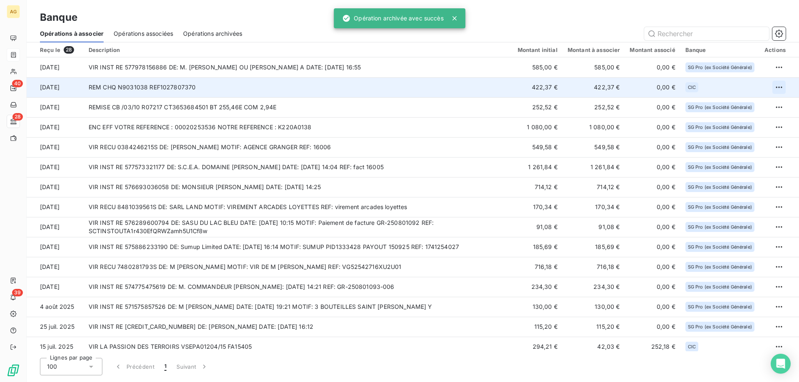
click at [774, 89] on html "AG 40 28 39 Banque Opérations à associer Opérations associées Opérations archiv…" at bounding box center [399, 191] width 799 height 382
click at [717, 103] on div "Archiver l’opération" at bounding box center [747, 105] width 64 height 13
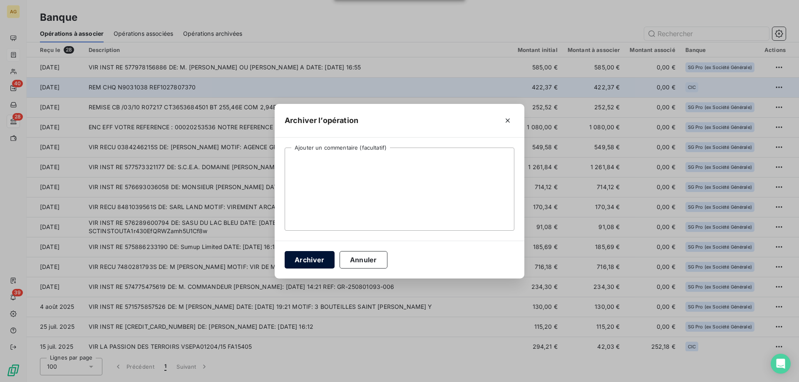
click at [311, 261] on button "Archiver" at bounding box center [310, 259] width 50 height 17
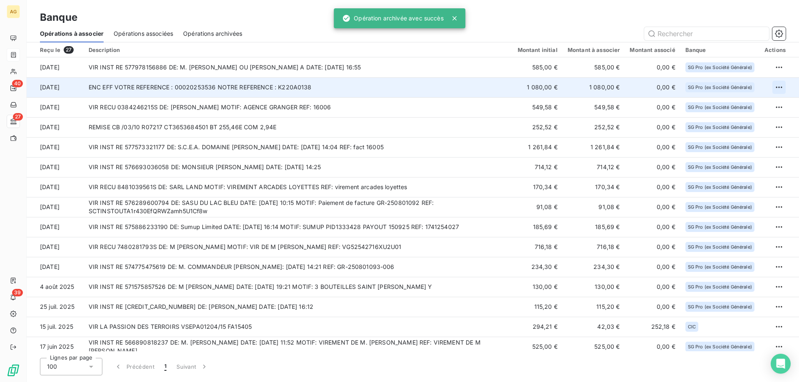
click at [774, 87] on html "AG 40 27 39 Banque Opérations à associer Opérations associées Opérations archiv…" at bounding box center [399, 191] width 799 height 382
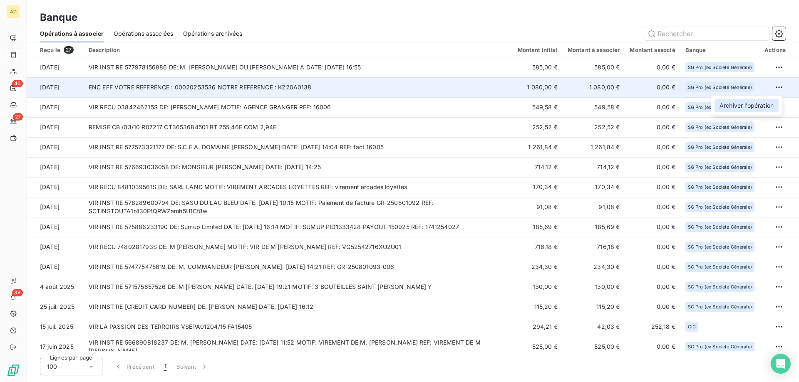
click at [731, 104] on div "Archiver l’opération" at bounding box center [747, 105] width 64 height 13
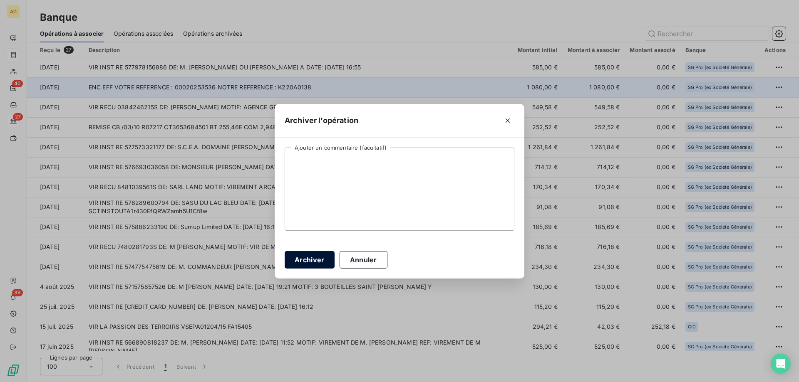
click at [303, 258] on button "Archiver" at bounding box center [310, 259] width 50 height 17
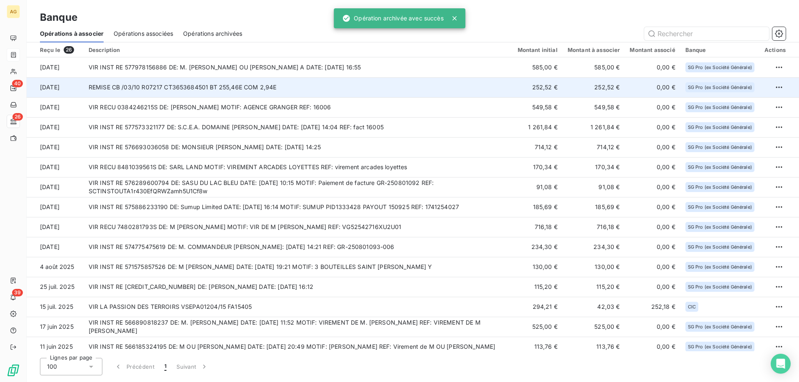
click at [218, 97] on td "REMISE CB /03/10 R07217 CT3653684501 BT 255,46E COM 2,94E" at bounding box center [298, 87] width 429 height 20
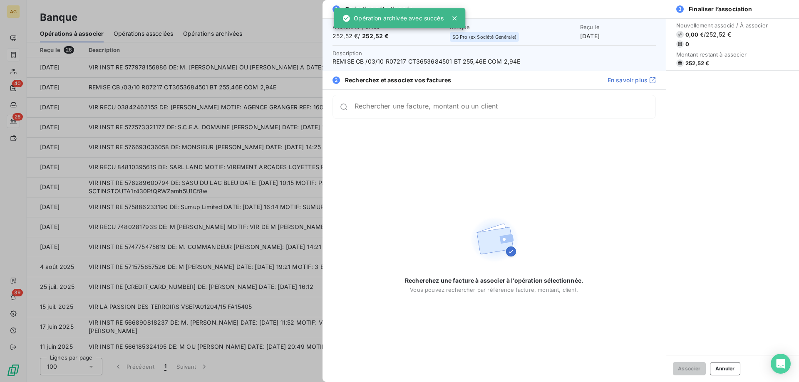
click at [204, 102] on div at bounding box center [399, 191] width 799 height 382
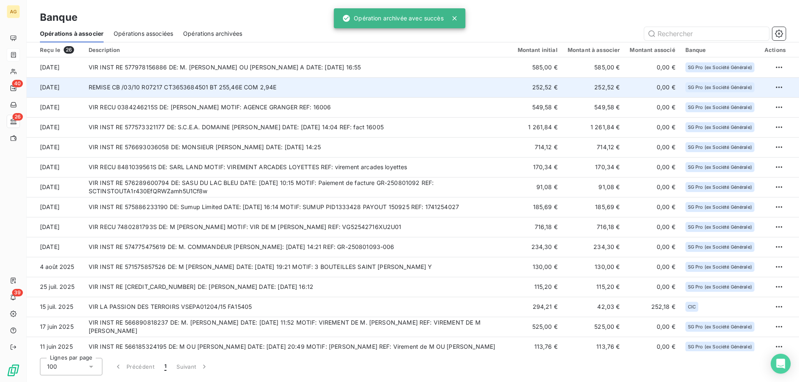
click at [209, 95] on td "REMISE CB /03/10 R07217 CT3653684501 BT 255,46E COM 2,94E" at bounding box center [298, 87] width 429 height 20
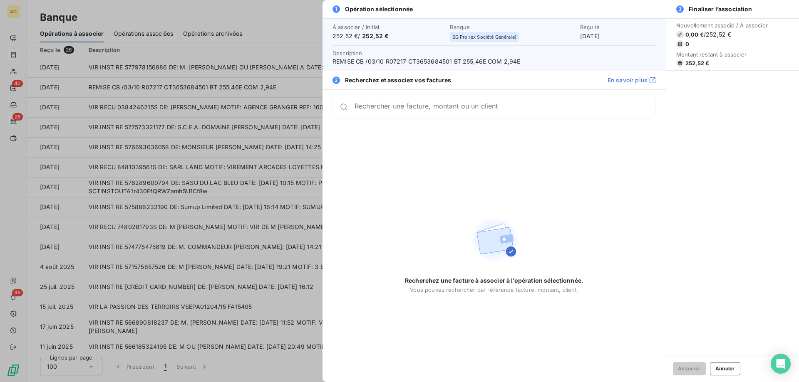
click at [249, 90] on div at bounding box center [399, 191] width 799 height 382
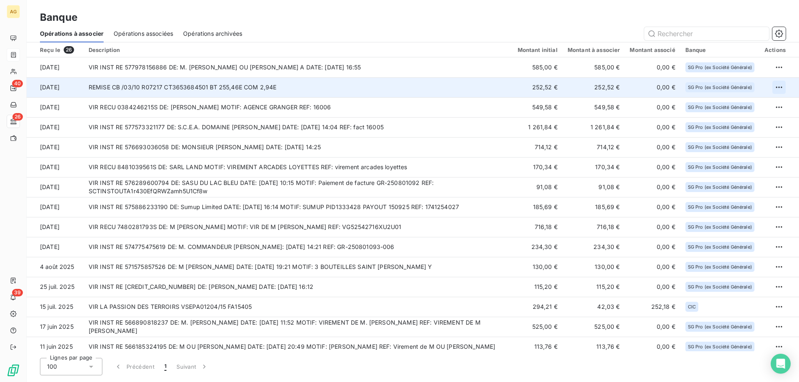
click at [776, 87] on html "AG 40 26 39 Banque Opérations à associer Opérations associées Opérations archiv…" at bounding box center [399, 191] width 799 height 382
click at [764, 101] on div "Archiver l’opération" at bounding box center [747, 105] width 64 height 13
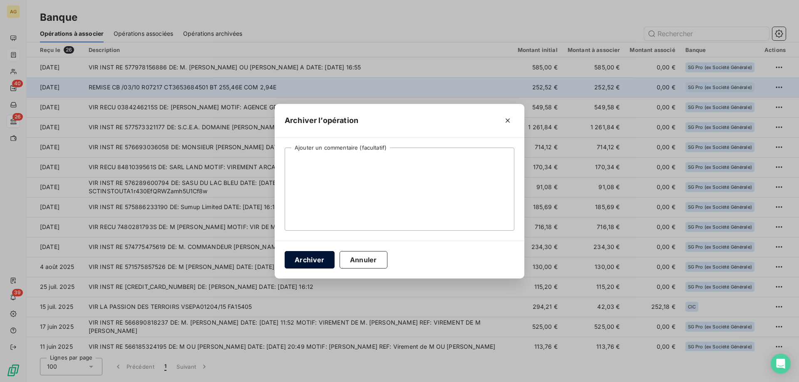
click at [296, 257] on button "Archiver" at bounding box center [310, 259] width 50 height 17
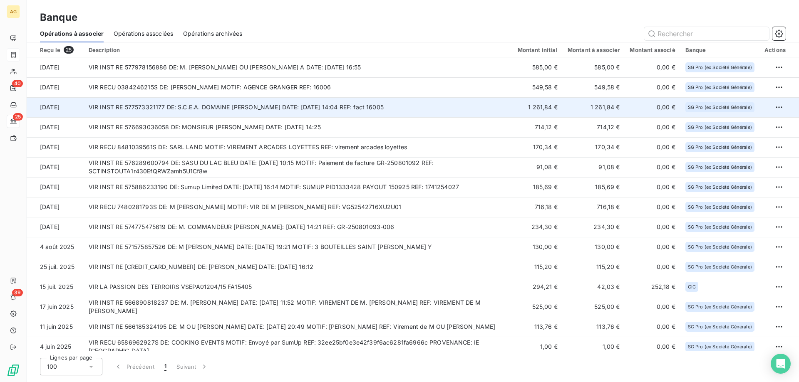
click at [171, 113] on td "VIR INST RE 577573321177 DE: S.C.E.A. DOMAINE [PERSON_NAME] DATE: [DATE] 14:04 …" at bounding box center [298, 107] width 429 height 20
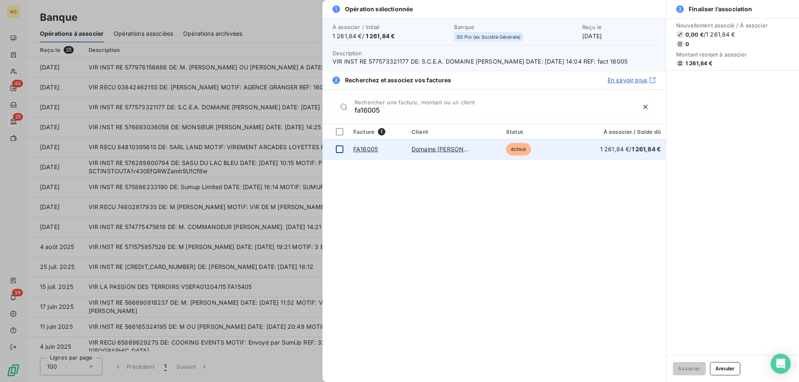
type input "fa16005"
click at [340, 143] on td at bounding box center [336, 149] width 26 height 20
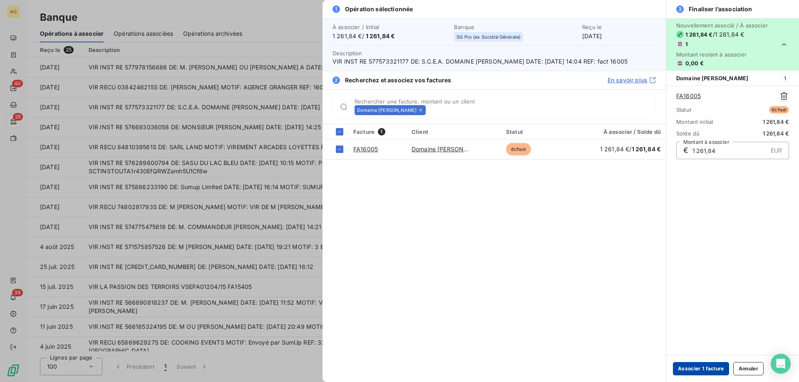
click at [722, 367] on button "Associer 1 facture" at bounding box center [701, 368] width 56 height 13
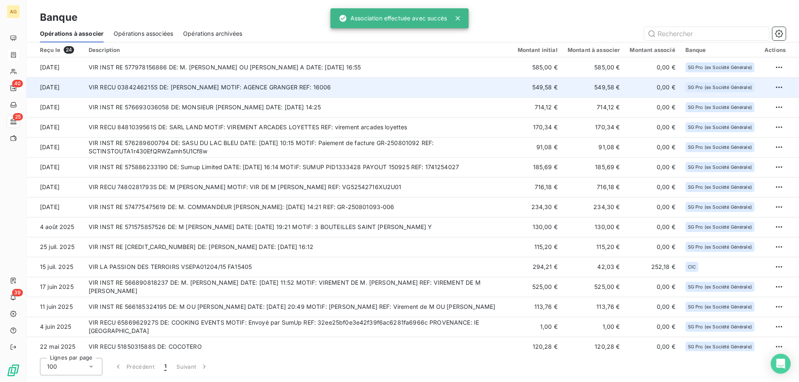
click at [236, 87] on td "VIR RECU 0384246215S DE: [PERSON_NAME] MOTIF: AGENCE GRANGER REF: 16006" at bounding box center [298, 87] width 429 height 20
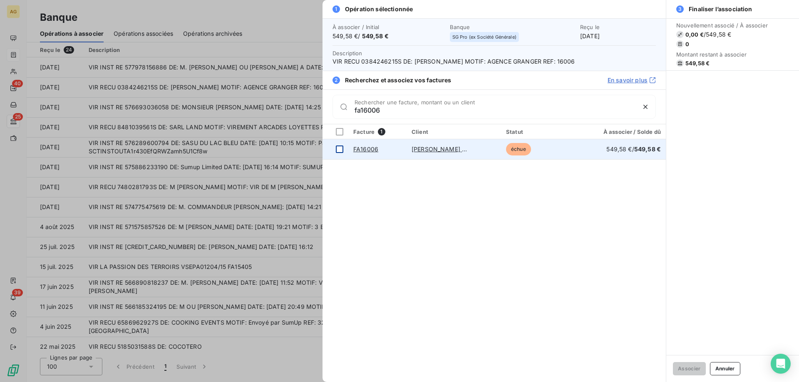
type input "fa16006"
click at [339, 154] on td at bounding box center [336, 149] width 26 height 20
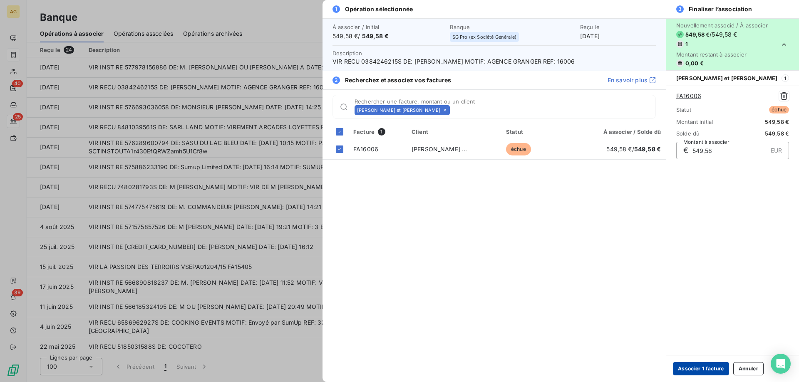
click at [721, 368] on button "Associer 1 facture" at bounding box center [701, 368] width 56 height 13
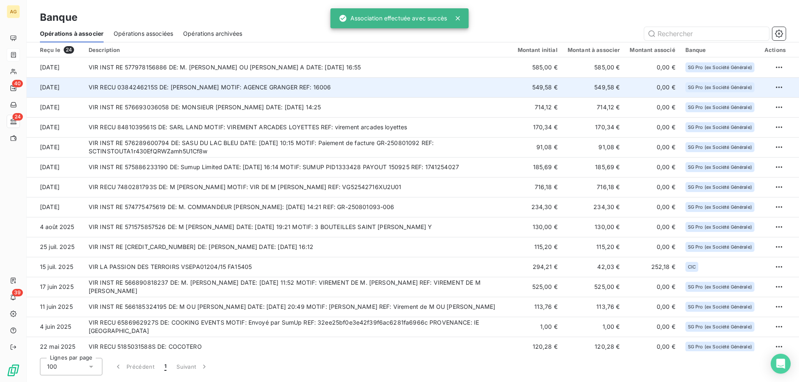
click at [261, 92] on td "VIR RECU 0384246215S DE: [PERSON_NAME] MOTIF: AGENCE GRANGER REF: 16006" at bounding box center [298, 87] width 429 height 20
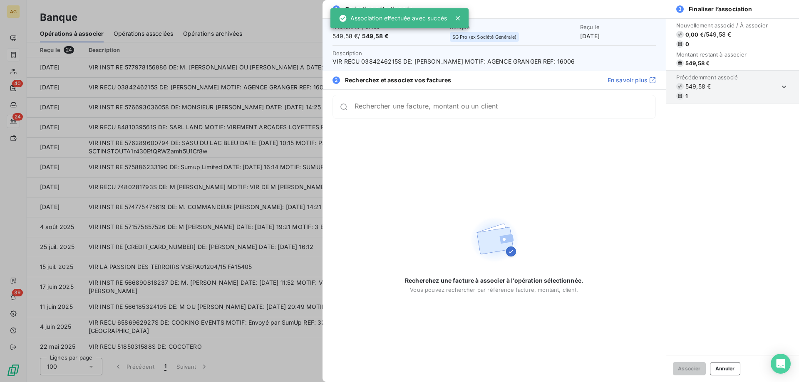
click at [421, 116] on div "Rechercher une facture, montant ou un client" at bounding box center [493, 107] width 323 height 24
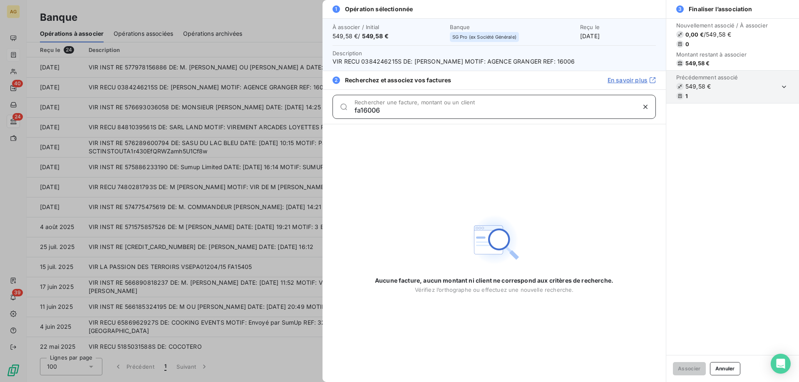
type input "fa16006"
click at [242, 147] on div at bounding box center [399, 191] width 799 height 382
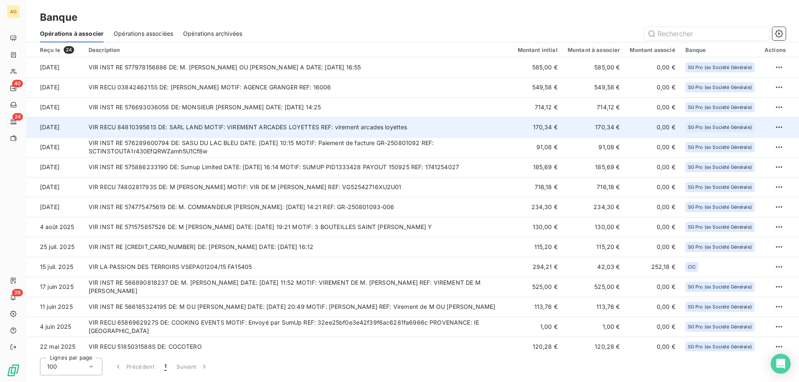
click at [235, 126] on td "VIR RECU 8481039561S DE: SARL LAND MOTIF: VIREMENT ARCADES LOYETTES REF: vireme…" at bounding box center [298, 127] width 429 height 20
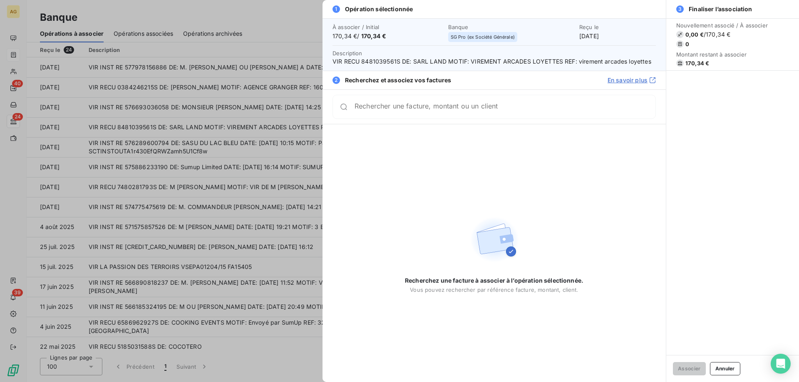
click at [474, 109] on input "Rechercher une facture, montant ou un client" at bounding box center [505, 107] width 301 height 8
type input "170.34"
click at [238, 127] on div at bounding box center [399, 191] width 799 height 382
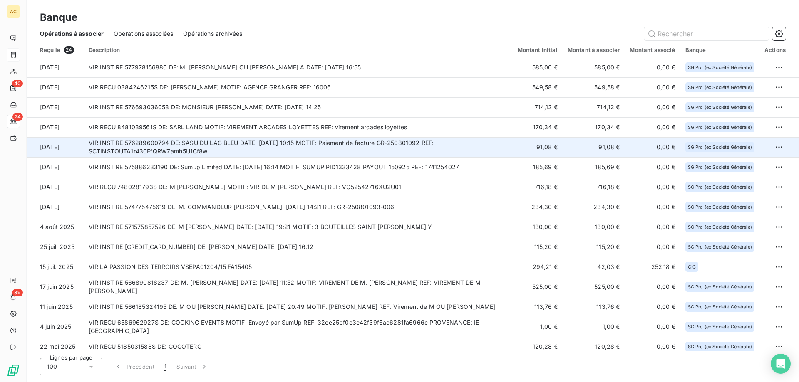
click at [154, 146] on td "VIR INST RE 576289600794 DE: SASU DU LAC BLEU DATE: [DATE] 10:15 MOTIF: Paiemen…" at bounding box center [298, 147] width 429 height 20
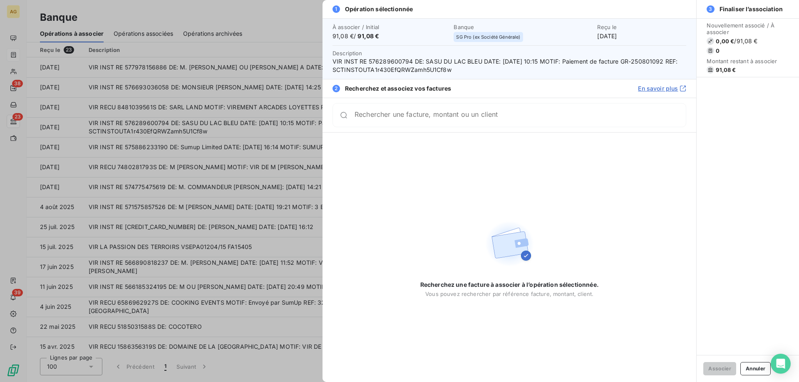
click at [246, 124] on div at bounding box center [399, 191] width 799 height 382
